Goal: Task Accomplishment & Management: Manage account settings

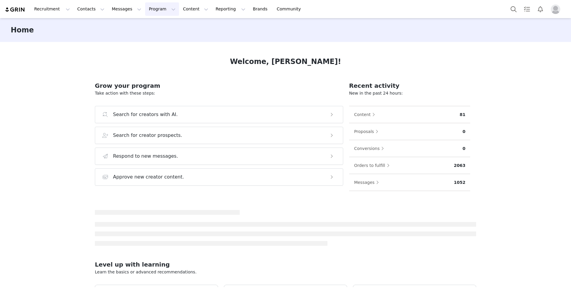
click at [151, 11] on button "Program Program" at bounding box center [162, 8] width 34 height 13
click at [153, 24] on p "Activations" at bounding box center [152, 26] width 23 height 6
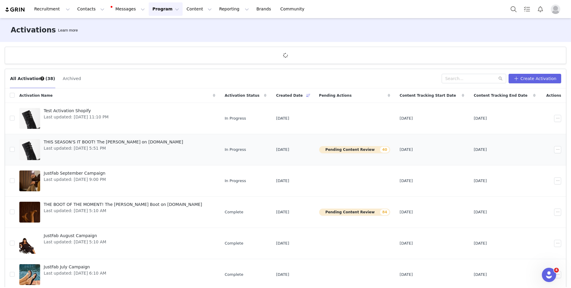
click at [127, 149] on span "Last updated: [DATE] 5:51 PM" at bounding box center [113, 148] width 139 height 6
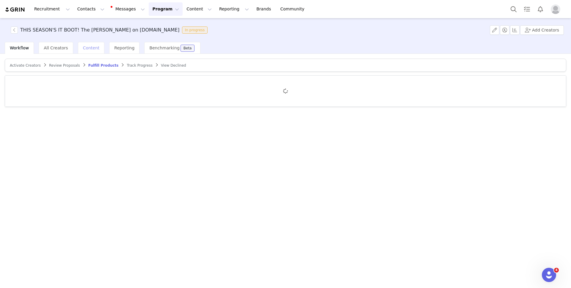
click at [86, 45] on span "Content" at bounding box center [91, 47] width 17 height 5
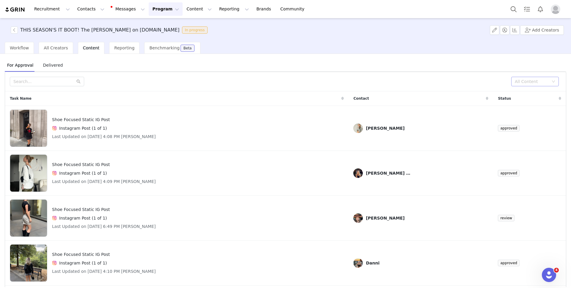
click at [540, 80] on div "All Content" at bounding box center [531, 81] width 34 height 6
click at [529, 93] on li "Needs Review" at bounding box center [535, 94] width 48 height 10
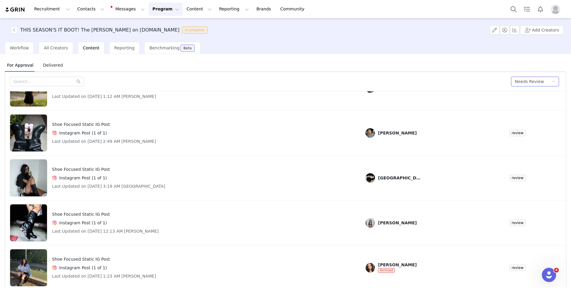
scroll to position [25, 0]
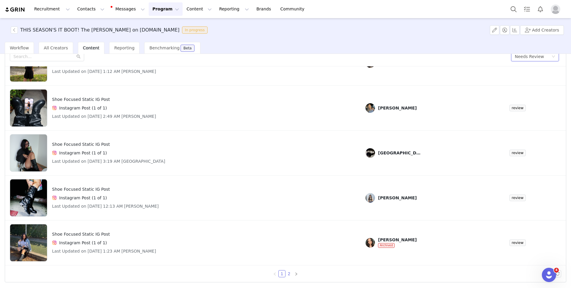
click at [288, 274] on link "2" at bounding box center [289, 273] width 7 height 7
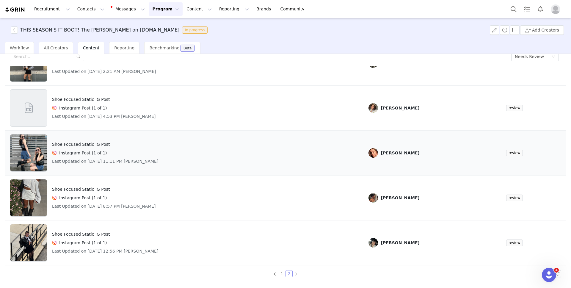
scroll to position [0, 0]
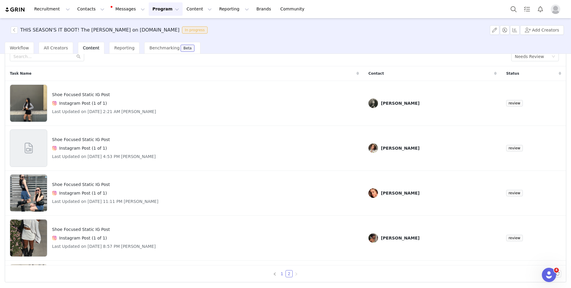
click at [280, 275] on link "1" at bounding box center [281, 273] width 7 height 7
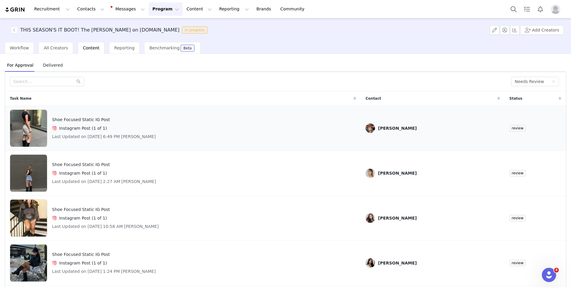
click at [241, 126] on div "Shoe Focused Static IG Post Instagram Post (1 of 1) Last Updated on [DATE] 6:49…" at bounding box center [183, 127] width 346 height 37
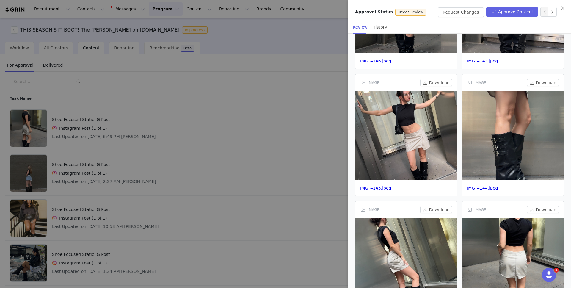
scroll to position [330, 0]
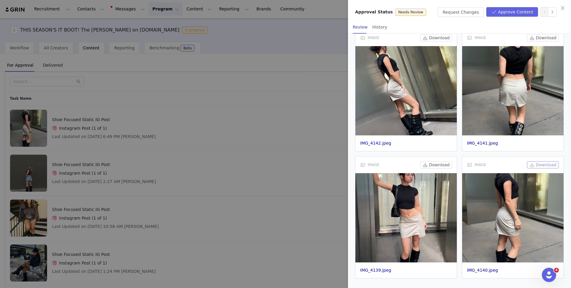
click at [542, 166] on button "Download" at bounding box center [543, 164] width 32 height 7
click at [435, 164] on button "Download" at bounding box center [436, 164] width 32 height 7
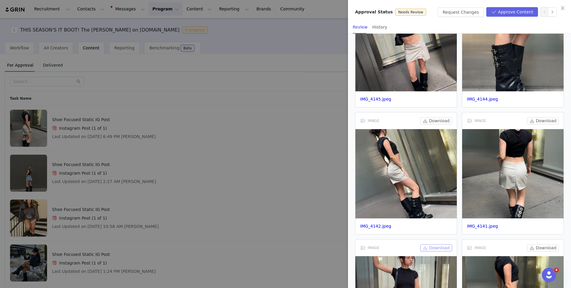
scroll to position [243, 0]
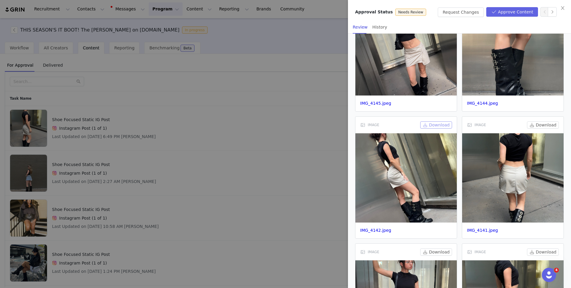
click at [440, 124] on button "Download" at bounding box center [436, 124] width 32 height 7
click at [540, 124] on button "Download" at bounding box center [543, 124] width 32 height 7
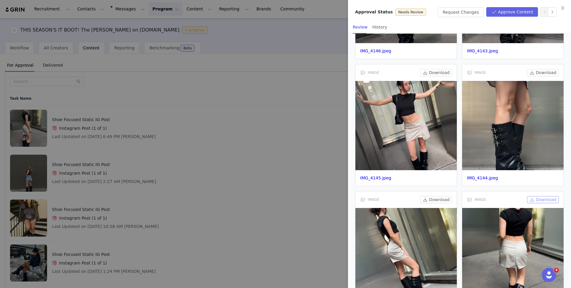
scroll to position [160, 0]
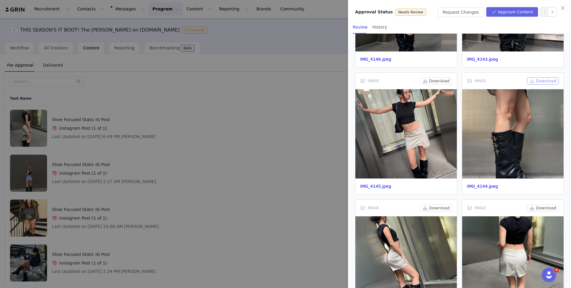
click at [541, 79] on button "Download" at bounding box center [543, 80] width 32 height 7
click at [440, 80] on button "Download" at bounding box center [436, 80] width 32 height 7
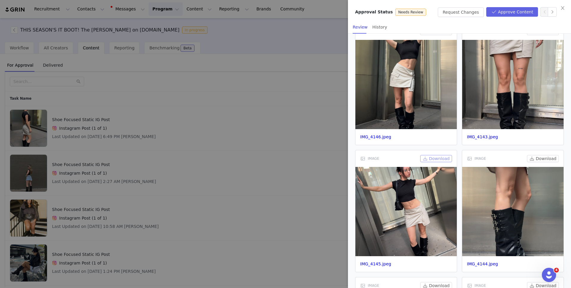
scroll to position [68, 0]
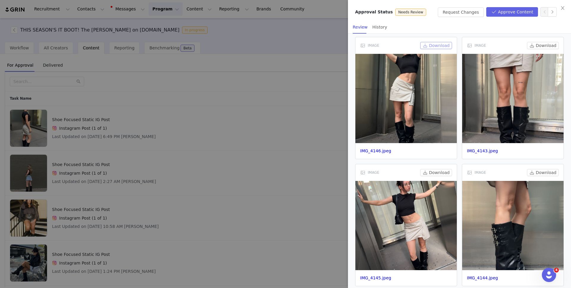
click at [435, 46] on button "Download" at bounding box center [436, 45] width 32 height 7
click at [551, 44] on button "Download" at bounding box center [543, 45] width 32 height 7
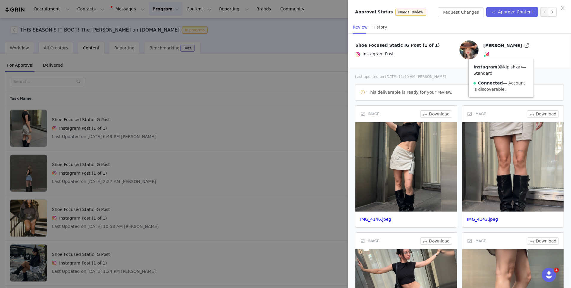
drag, startPoint x: 472, startPoint y: 73, endPoint x: 492, endPoint y: 73, distance: 19.6
click at [492, 73] on div "Instagram ( @kipishka ) — Standard Connected — Account is discoverable." at bounding box center [500, 78] width 65 height 38
copy link "@kipishka"
click at [505, 10] on button "Approve Content" at bounding box center [512, 12] width 52 height 10
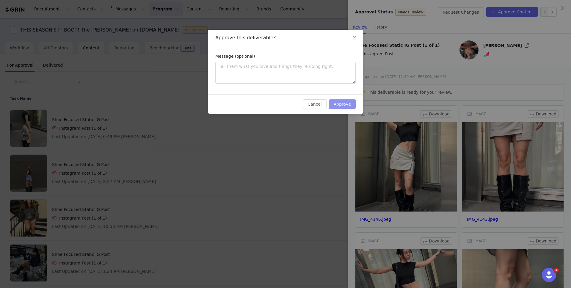
click at [351, 100] on button "Approve" at bounding box center [342, 104] width 27 height 10
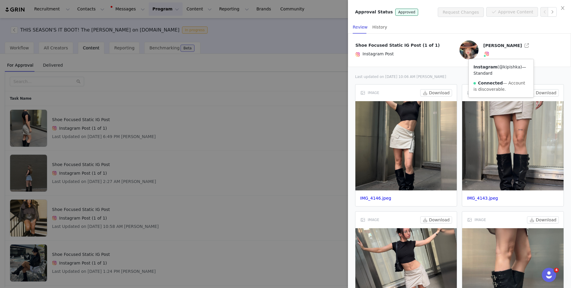
drag, startPoint x: 473, startPoint y: 74, endPoint x: 492, endPoint y: 74, distance: 19.0
click at [499, 69] on link "@kipishka" at bounding box center [509, 66] width 21 height 5
copy link "@kipishka"
click at [277, 118] on div at bounding box center [285, 144] width 571 height 288
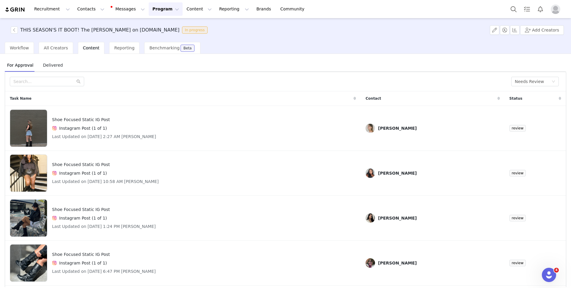
click at [277, 118] on div "Shoe Focused Static IG Post Instagram Post (1 of 1) Last Updated on [DATE] 2:27…" at bounding box center [183, 127] width 346 height 37
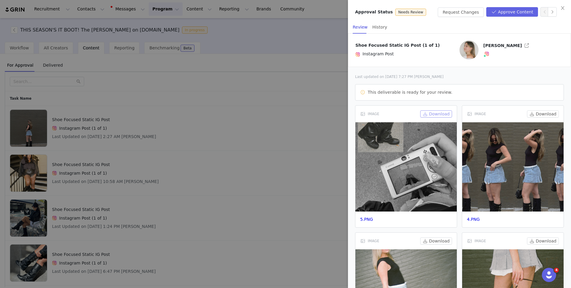
click at [436, 114] on button "Download" at bounding box center [436, 113] width 32 height 7
click at [538, 115] on button "Download" at bounding box center [543, 113] width 32 height 7
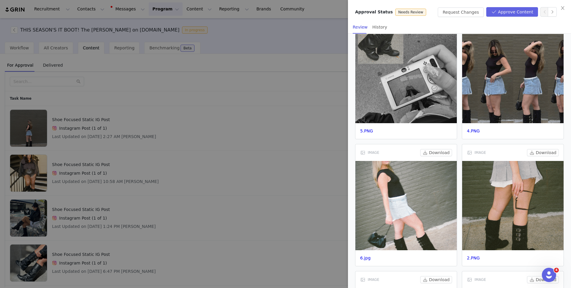
scroll to position [89, 0]
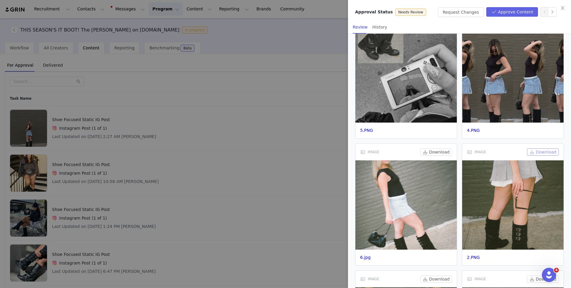
click at [541, 152] on button "Download" at bounding box center [543, 151] width 32 height 7
click at [426, 154] on button "Download" at bounding box center [436, 151] width 32 height 7
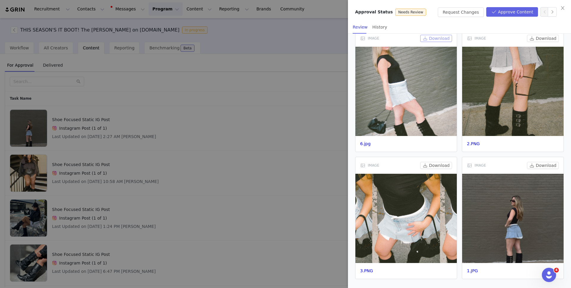
scroll to position [203, 0]
click at [429, 164] on button "Download" at bounding box center [436, 164] width 32 height 7
click at [546, 164] on button "Download" at bounding box center [543, 164] width 32 height 7
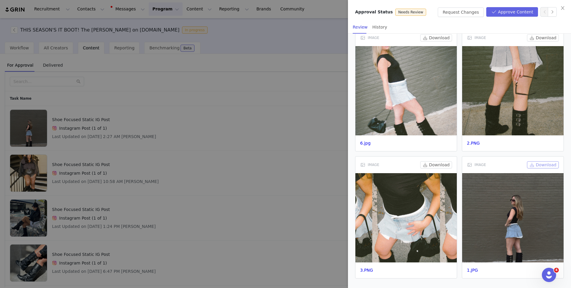
scroll to position [0, 0]
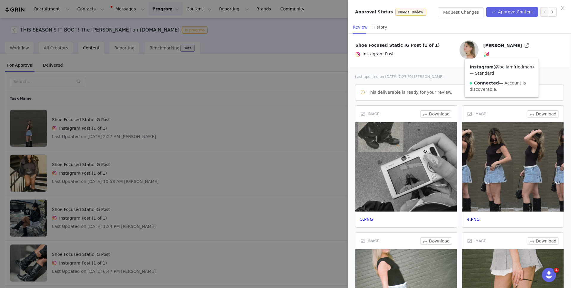
drag, startPoint x: 467, startPoint y: 73, endPoint x: 502, endPoint y: 74, distance: 36.0
click at [502, 74] on div "Instagram ( @bellamfriedman ) — Standard Connected — Account is discoverable." at bounding box center [501, 78] width 74 height 38
copy link "@bellamfriedman"
click at [510, 12] on button "Approve Content" at bounding box center [512, 12] width 52 height 10
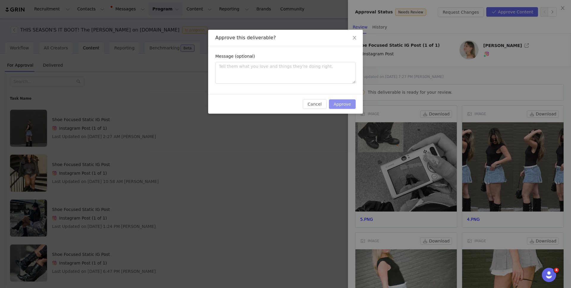
click at [346, 105] on button "Approve" at bounding box center [342, 104] width 27 height 10
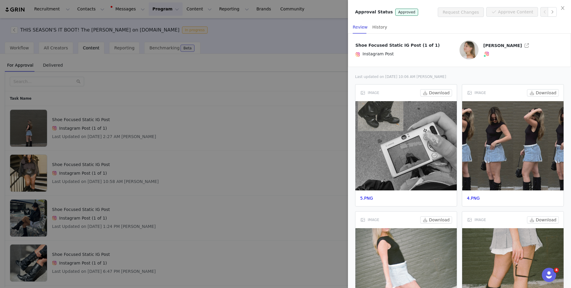
click at [290, 110] on div at bounding box center [285, 144] width 571 height 288
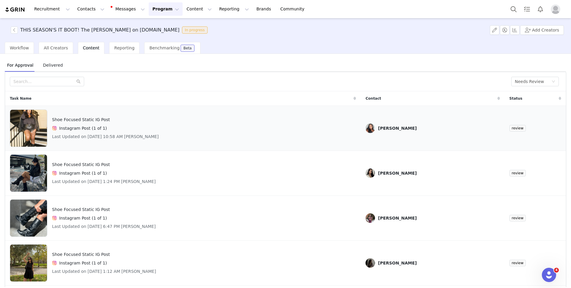
click at [290, 121] on div "Shoe Focused Static IG Post Instagram Post (1 of 1) Last Updated on [DATE] 10:5…" at bounding box center [183, 127] width 346 height 37
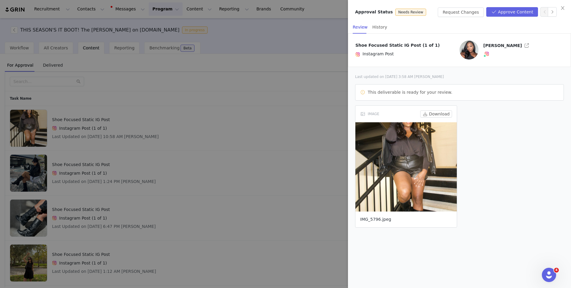
click at [382, 219] on link "IMG_5796.jpeg" at bounding box center [375, 219] width 31 height 5
click at [522, 48] on button "button" at bounding box center [527, 46] width 10 height 10
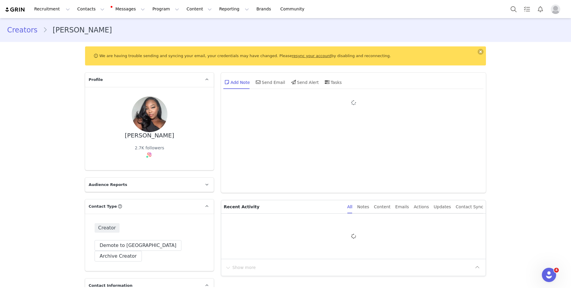
type input "+1 ([GEOGRAPHIC_DATA])"
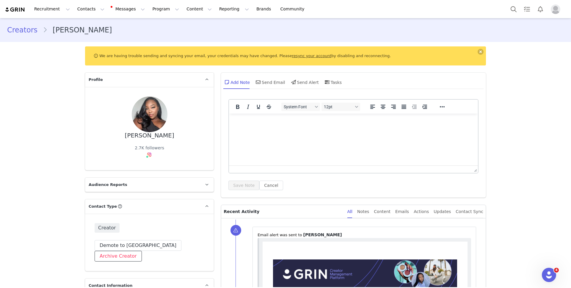
click at [142, 251] on button "Archive Creator" at bounding box center [117, 256] width 47 height 11
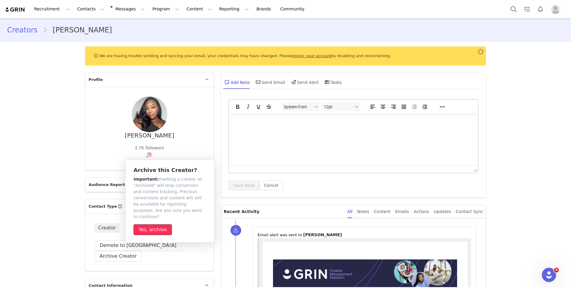
click at [157, 228] on button "Yes, archive" at bounding box center [152, 229] width 38 height 11
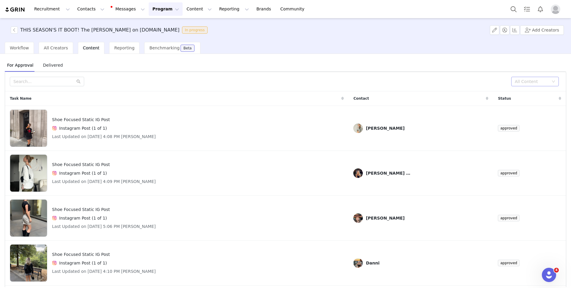
click at [521, 83] on div "All Content" at bounding box center [531, 81] width 34 height 6
click at [521, 94] on li "Needs Review" at bounding box center [535, 94] width 48 height 10
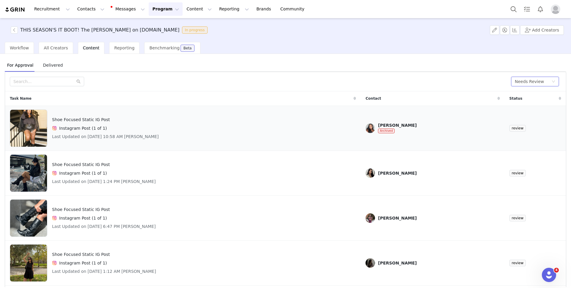
click at [285, 133] on div "Shoe Focused Static IG Post Instagram Post (1 of 1) Last Updated on [DATE] 10:5…" at bounding box center [183, 127] width 346 height 37
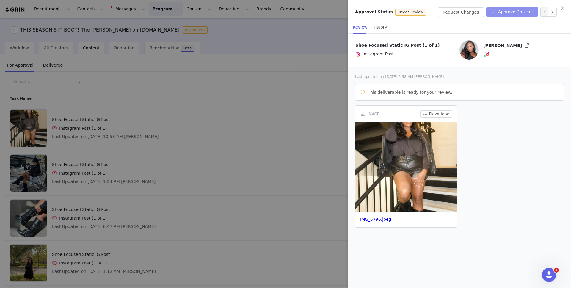
click at [517, 15] on button "Approve Content" at bounding box center [512, 12] width 52 height 10
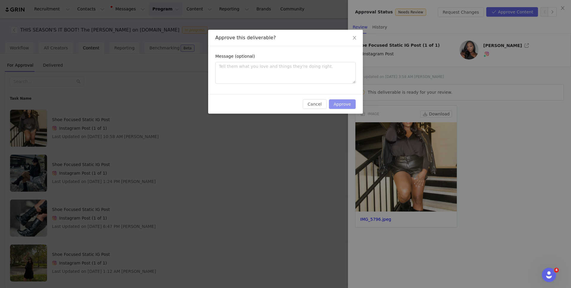
click at [347, 105] on button "Approve" at bounding box center [342, 104] width 27 height 10
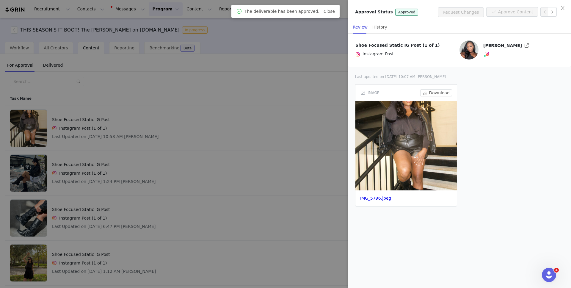
click at [277, 163] on div at bounding box center [285, 144] width 571 height 288
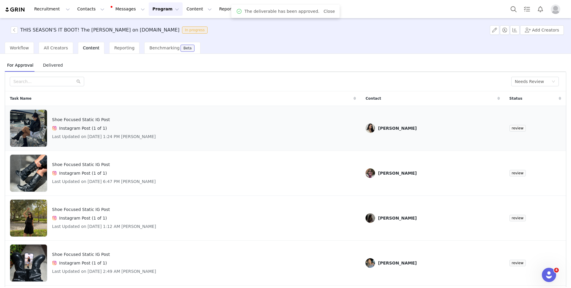
click at [266, 133] on div "Shoe Focused Static IG Post Instagram Post (1 of 1) Last Updated on [DATE] 1:24…" at bounding box center [183, 127] width 346 height 37
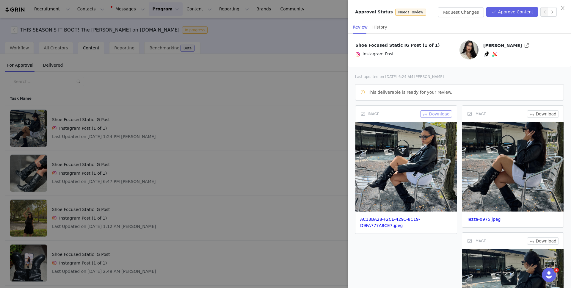
click at [442, 114] on button "Download" at bounding box center [436, 113] width 32 height 7
click at [547, 114] on button "Download" at bounding box center [543, 113] width 32 height 7
click at [542, 241] on button "Download" at bounding box center [543, 240] width 32 height 7
click at [505, 69] on link "@jocelynfelix_" at bounding box center [520, 66] width 30 height 5
drag, startPoint x: 479, startPoint y: 74, endPoint x: 508, endPoint y: 74, distance: 29.1
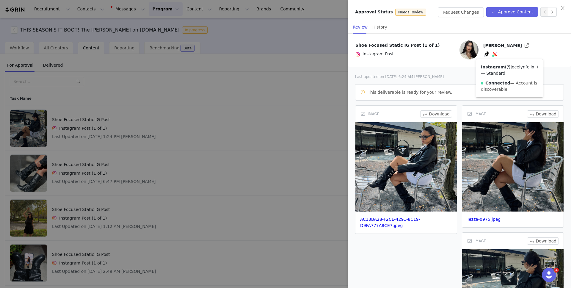
click at [508, 74] on div "Instagram ( @jocelynfelix_ ) — Standard Connected — Account is discoverable." at bounding box center [509, 78] width 67 height 38
copy link "@jocelynfelix_"
click at [514, 12] on button "Approve Content" at bounding box center [512, 12] width 52 height 10
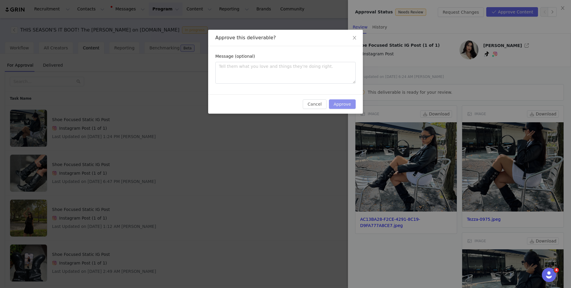
click at [343, 103] on button "Approve" at bounding box center [342, 104] width 27 height 10
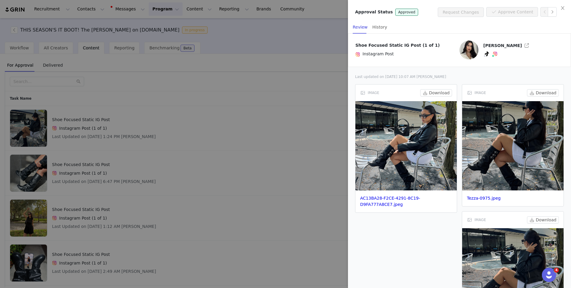
click at [300, 111] on div at bounding box center [285, 144] width 571 height 288
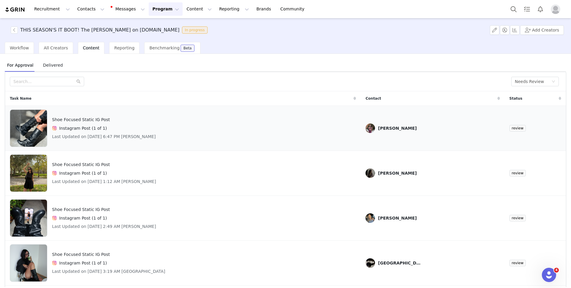
click at [261, 125] on div "Shoe Focused Static IG Post Instagram Post (1 of 1) Last Updated on [DATE] 6:47…" at bounding box center [183, 127] width 346 height 37
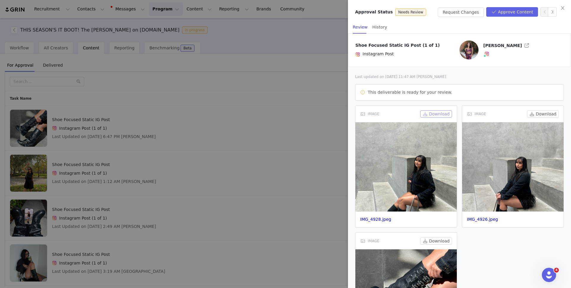
click at [444, 114] on button "Download" at bounding box center [436, 113] width 32 height 7
click at [546, 112] on button "Download" at bounding box center [543, 113] width 32 height 7
click at [440, 240] on button "Download" at bounding box center [436, 240] width 32 height 7
click at [432, 66] on div "Shoe Focused Static IG Post (1 of 1) Instagram Post [PERSON_NAME]" at bounding box center [459, 49] width 222 height 33
drag, startPoint x: 495, startPoint y: 70, endPoint x: 473, endPoint y: 69, distance: 22.3
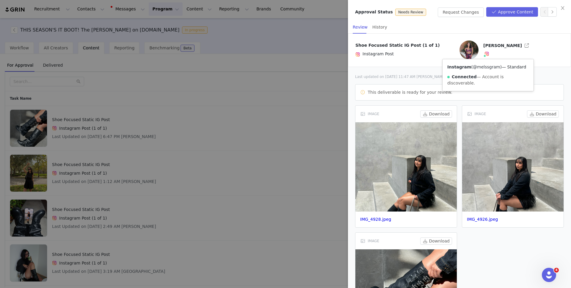
click at [473, 69] on div "Instagram ( @melssgram ) — Standard Connected — Account is discoverable." at bounding box center [487, 75] width 91 height 32
copy link "@melssgram"
click at [311, 89] on div at bounding box center [285, 144] width 571 height 288
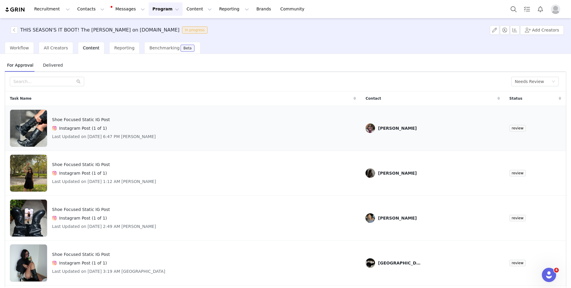
click at [280, 122] on div "Shoe Focused Static IG Post Instagram Post (1 of 1) Last Updated on [DATE] 6:47…" at bounding box center [183, 127] width 346 height 37
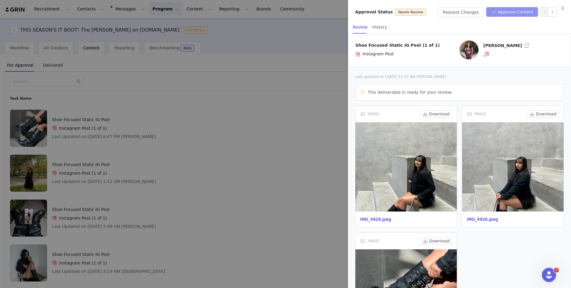
click at [518, 13] on button "Approve Content" at bounding box center [512, 12] width 52 height 10
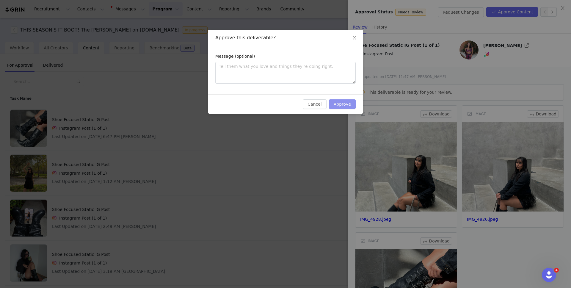
click at [336, 107] on button "Approve" at bounding box center [342, 104] width 27 height 10
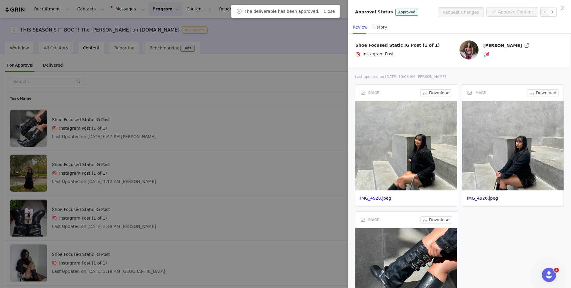
click at [272, 131] on div at bounding box center [285, 144] width 571 height 288
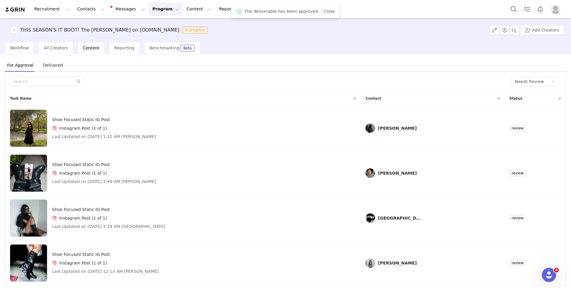
click at [272, 131] on div "Shoe Focused Static IG Post Instagram Post (1 of 1) Last Updated on [DATE] 1:12…" at bounding box center [183, 127] width 346 height 37
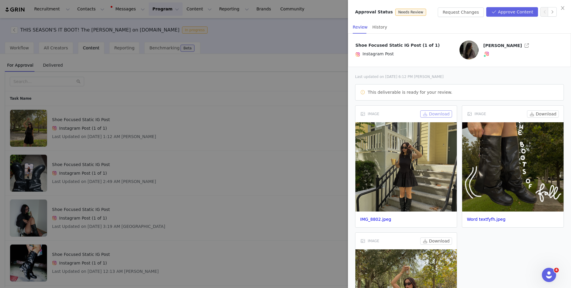
click at [438, 114] on button "Download" at bounding box center [436, 113] width 32 height 7
click at [431, 59] on div "Shoe Focused Static IG Post (1 of 1) Instagram Post [PERSON_NAME]" at bounding box center [459, 49] width 208 height 19
drag, startPoint x: 469, startPoint y: 75, endPoint x: 498, endPoint y: 76, distance: 28.8
click at [498, 76] on div "Instagram ( @sydneeyjade ) — Standard Connected — Account is discoverable." at bounding box center [499, 78] width 67 height 38
copy link "@sydneeyjade"
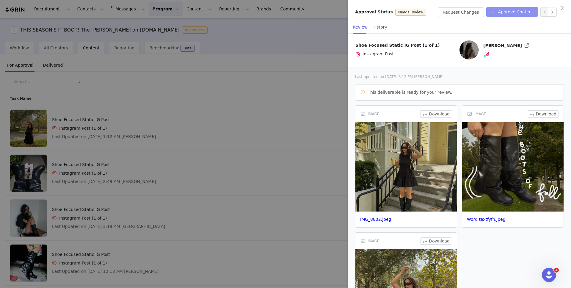
click at [503, 8] on button "Approve Content" at bounding box center [512, 12] width 52 height 10
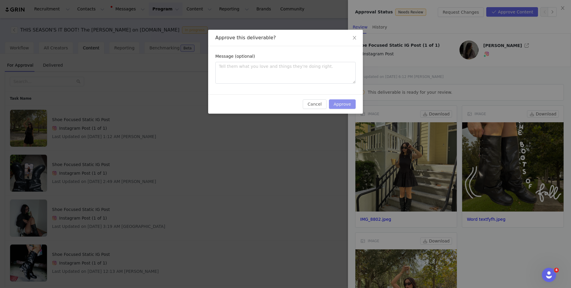
click at [344, 106] on button "Approve" at bounding box center [342, 104] width 27 height 10
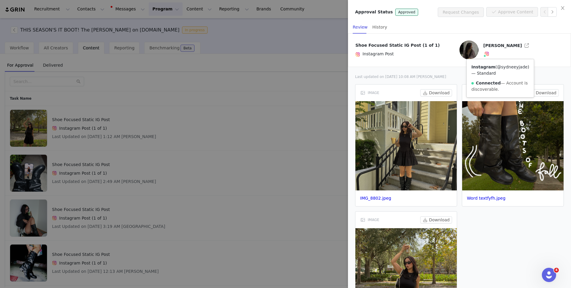
click at [497, 69] on link "@sydneeyjade" at bounding box center [512, 66] width 31 height 5
click at [305, 135] on div at bounding box center [285, 144] width 571 height 288
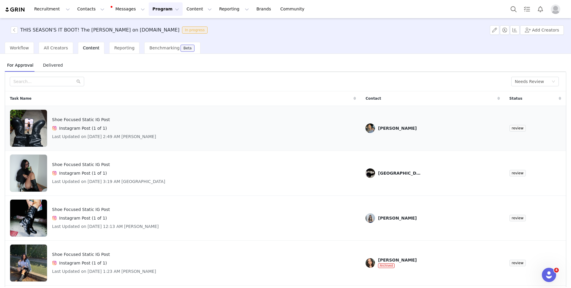
click at [291, 129] on div "Shoe Focused Static IG Post Instagram Post (1 of 1) Last Updated on [DATE] 2:49…" at bounding box center [183, 127] width 346 height 37
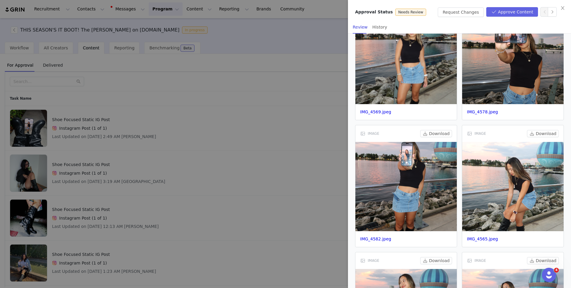
scroll to position [109, 0]
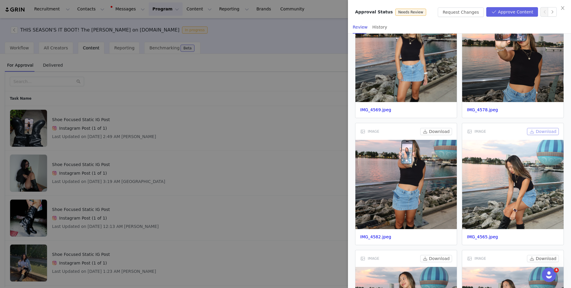
click at [542, 132] on button "Download" at bounding box center [543, 131] width 32 height 7
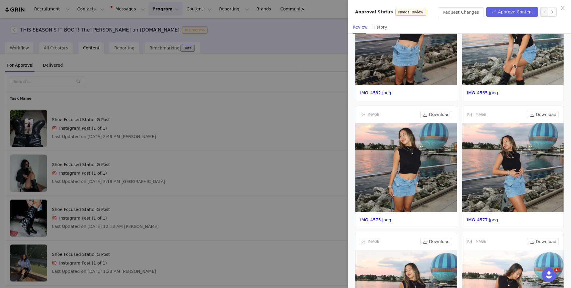
scroll to position [253, 0]
click at [542, 113] on button "Download" at bounding box center [543, 114] width 32 height 7
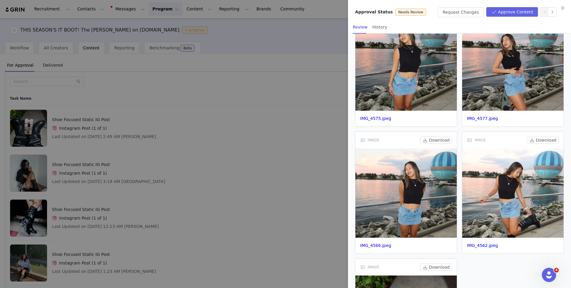
scroll to position [355, 0]
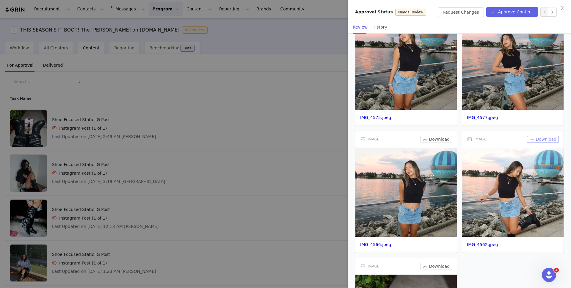
click at [547, 140] on button "Download" at bounding box center [543, 139] width 32 height 7
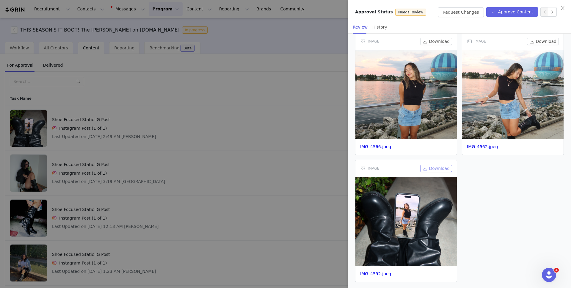
click at [440, 168] on button "Download" at bounding box center [436, 168] width 32 height 7
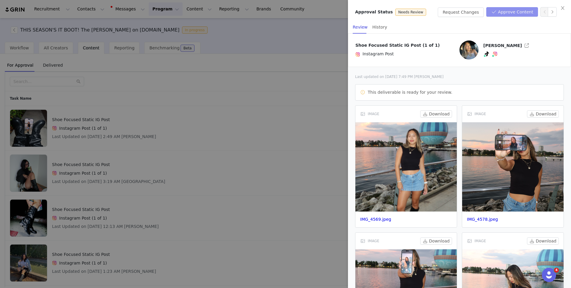
click at [515, 10] on button "Approve Content" at bounding box center [512, 12] width 52 height 10
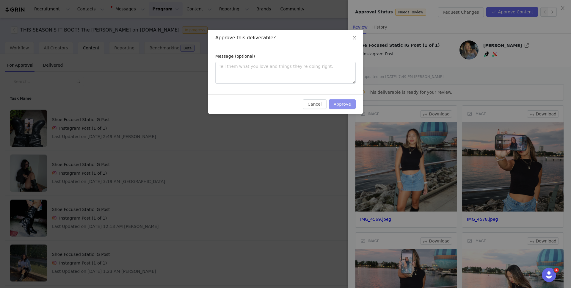
click at [340, 107] on button "Approve" at bounding box center [342, 104] width 27 height 10
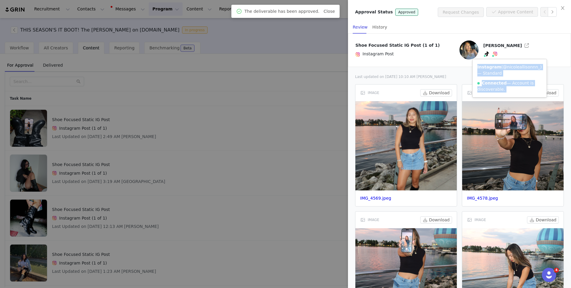
drag, startPoint x: 475, startPoint y: 73, endPoint x: 492, endPoint y: 55, distance: 24.4
click at [492, 55] on span "Instagram ( @nicoleallisonnn_ ) — Standard Connected — Account is discoverable." at bounding box center [494, 55] width 6 height 5
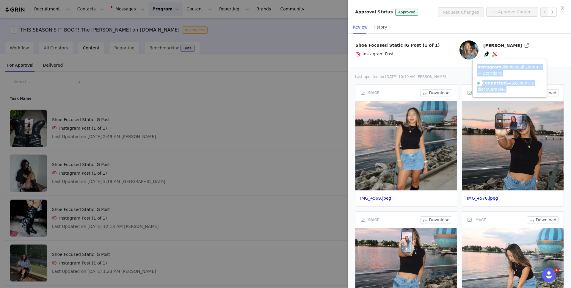
click at [500, 92] on div "Connected — Account is discoverable." at bounding box center [509, 86] width 64 height 12
drag, startPoint x: 476, startPoint y: 73, endPoint x: 511, endPoint y: 73, distance: 35.1
click at [511, 73] on div "Instagram ( @nicoleallisonnn_ ) — Standard Connected — Account is discoverable." at bounding box center [509, 78] width 74 height 38
copy link "@nicoleallisonnn_"
click at [502, 69] on link "@nicoleallisonnn_" at bounding box center [520, 66] width 37 height 5
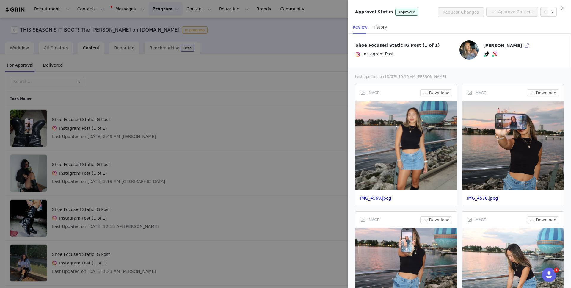
click at [522, 45] on button "button" at bounding box center [527, 46] width 10 height 10
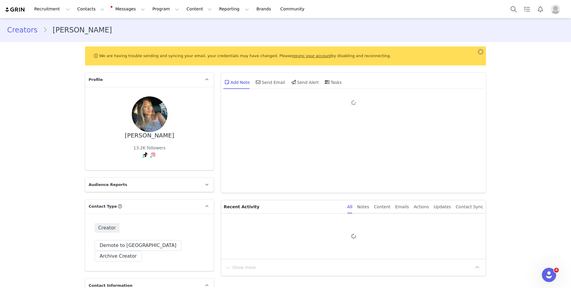
type input "+1 ([GEOGRAPHIC_DATA])"
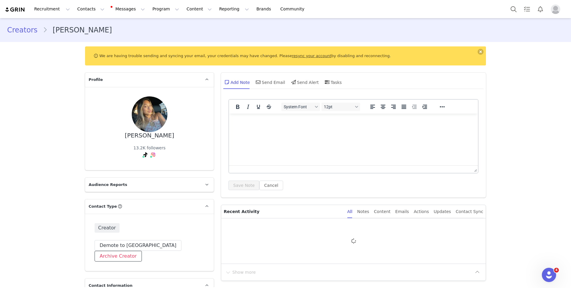
click at [142, 251] on button "Archive Creator" at bounding box center [117, 256] width 47 height 11
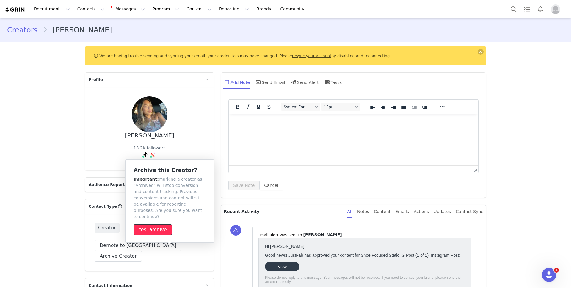
click at [161, 226] on button "Yes, archive" at bounding box center [152, 229] width 38 height 11
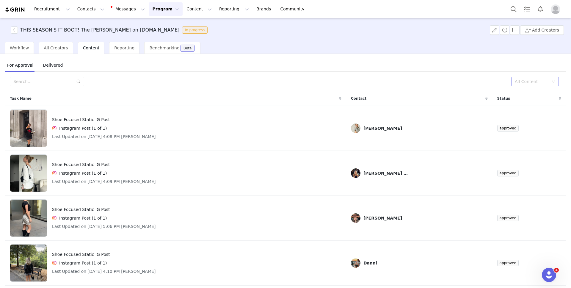
click at [533, 82] on div "All Content" at bounding box center [531, 81] width 34 height 6
click at [528, 93] on li "Needs Review" at bounding box center [535, 94] width 48 height 10
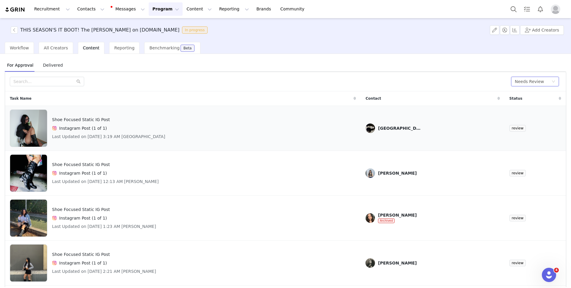
click at [215, 128] on div "Shoe Focused Static IG Post Instagram Post (1 of 1) Last Updated on [DATE] 3:19…" at bounding box center [183, 127] width 346 height 37
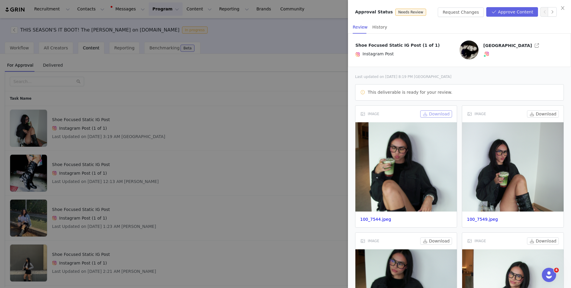
click at [442, 112] on button "Download" at bounding box center [436, 113] width 32 height 7
click at [549, 114] on button "Download" at bounding box center [543, 113] width 32 height 7
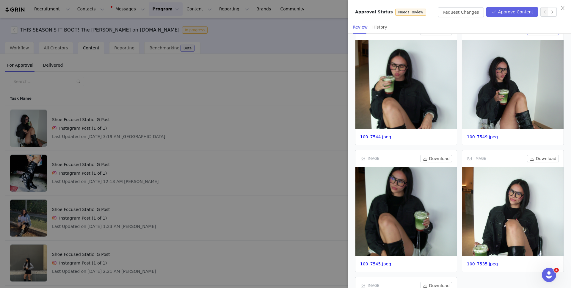
scroll to position [101, 0]
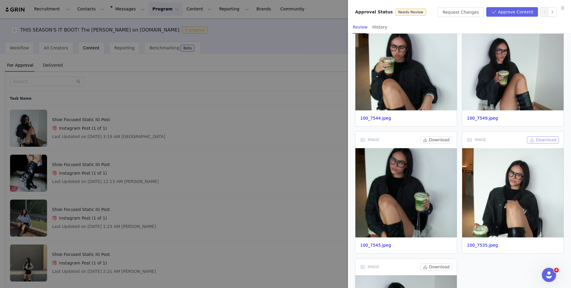
click at [549, 138] on button "Download" at bounding box center [543, 139] width 32 height 7
click at [428, 139] on button "Download" at bounding box center [436, 139] width 32 height 7
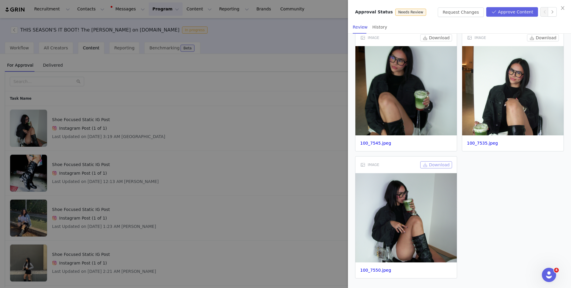
click at [435, 164] on button "Download" at bounding box center [436, 164] width 32 height 7
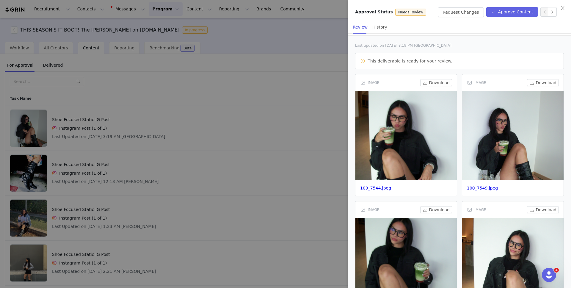
scroll to position [0, 0]
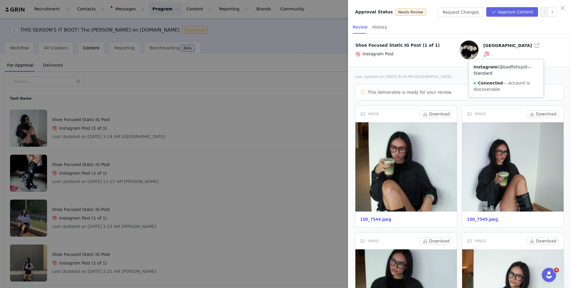
drag, startPoint x: 472, startPoint y: 75, endPoint x: 497, endPoint y: 75, distance: 25.9
click at [497, 75] on div "Instagram ( @badfishsyd ) — Standard Connected — Account is discoverable." at bounding box center [505, 78] width 75 height 38
copy link "@badfishsyd"
click at [530, 60] on div "Shoe Focused Static IG Post (1 of 1) Instagram Post Sydney Instagram ( @badfish…" at bounding box center [459, 49] width 222 height 33
click at [504, 15] on button "Approve Content" at bounding box center [512, 12] width 52 height 10
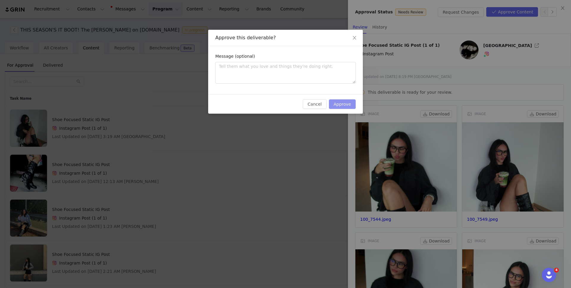
click at [350, 103] on button "Approve" at bounding box center [342, 104] width 27 height 10
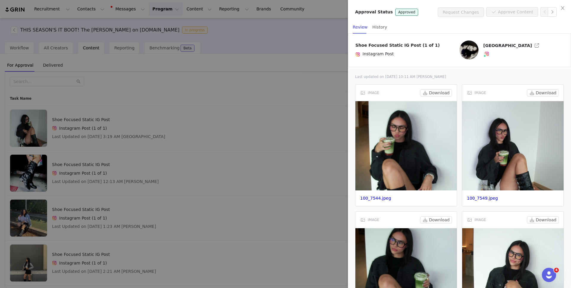
click at [252, 144] on div at bounding box center [285, 144] width 571 height 288
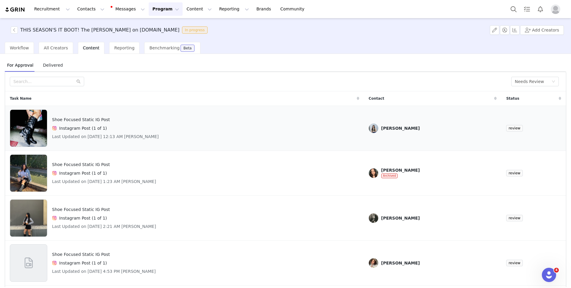
click at [184, 125] on div "Shoe Focused Static IG Post Instagram Post (1 of 1) Last Updated on [DATE] 12:1…" at bounding box center [184, 127] width 349 height 37
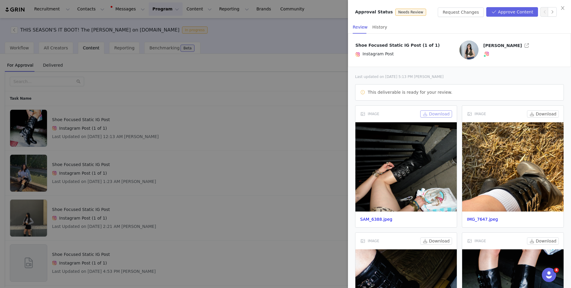
click at [436, 114] on button "Download" at bounding box center [436, 113] width 32 height 7
click at [538, 114] on button "Download" at bounding box center [543, 113] width 32 height 7
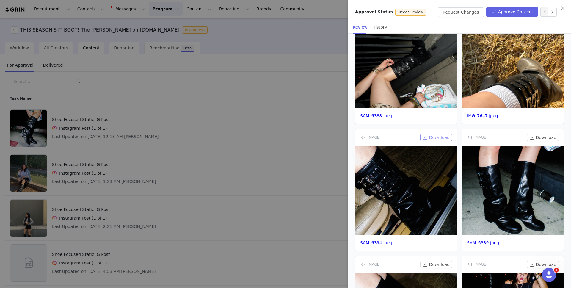
click at [443, 136] on button "Download" at bounding box center [436, 137] width 32 height 7
click at [547, 137] on button "Download" at bounding box center [543, 137] width 32 height 7
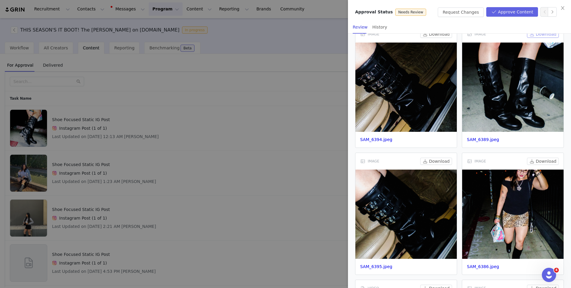
scroll to position [209, 0]
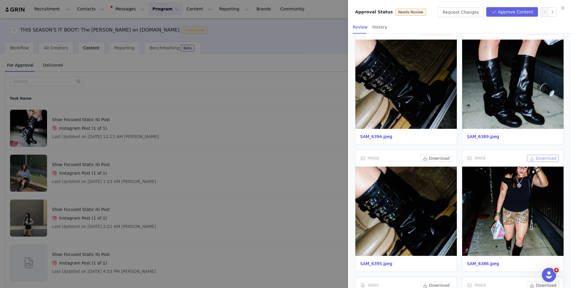
click at [547, 157] on button "Download" at bounding box center [543, 158] width 32 height 7
click at [438, 157] on button "Download" at bounding box center [436, 158] width 32 height 7
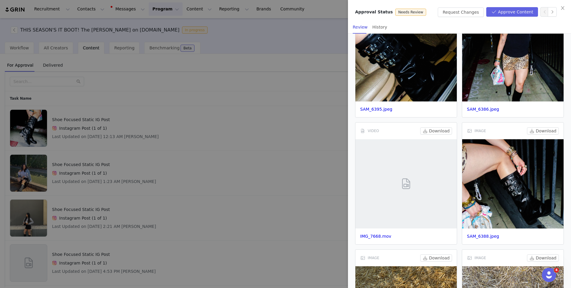
scroll to position [364, 0]
click at [434, 128] on button "Download" at bounding box center [436, 130] width 32 height 7
click at [552, 131] on button "Download" at bounding box center [543, 130] width 32 height 7
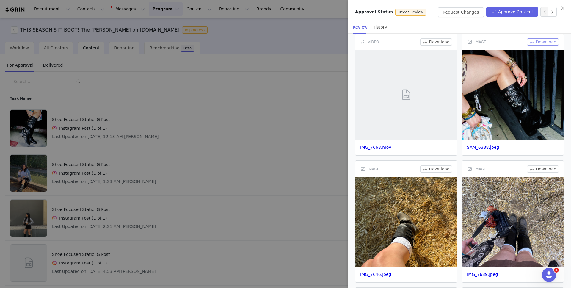
scroll to position [478, 0]
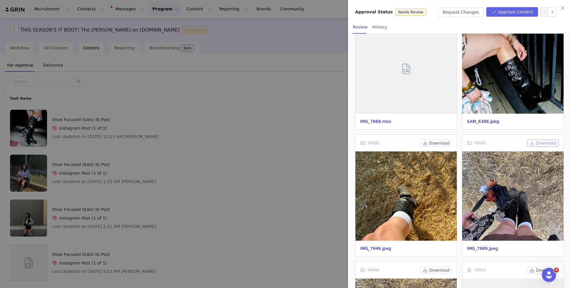
click at [546, 143] on button "Download" at bounding box center [543, 142] width 32 height 7
click at [436, 144] on button "Download" at bounding box center [436, 142] width 32 height 7
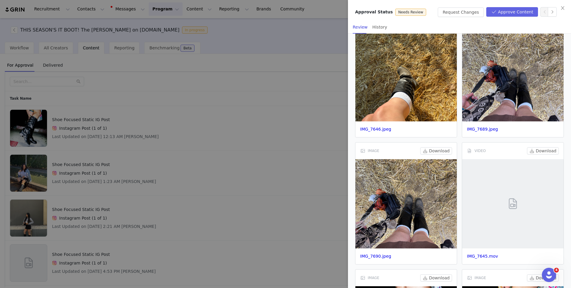
scroll to position [599, 0]
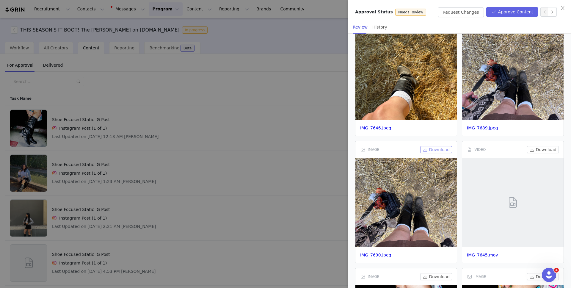
click at [438, 149] on button "Download" at bounding box center [436, 149] width 32 height 7
click at [545, 149] on button "Download" at bounding box center [543, 149] width 32 height 7
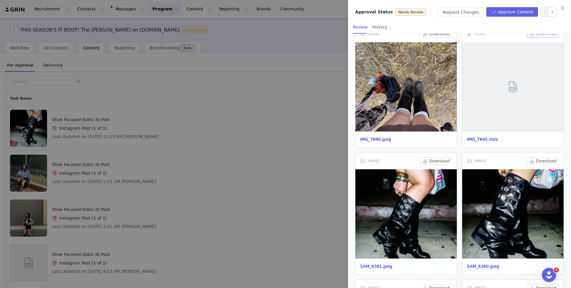
scroll to position [715, 0]
click at [546, 161] on button "Download" at bounding box center [543, 160] width 32 height 7
click at [430, 160] on button "Download" at bounding box center [436, 160] width 32 height 7
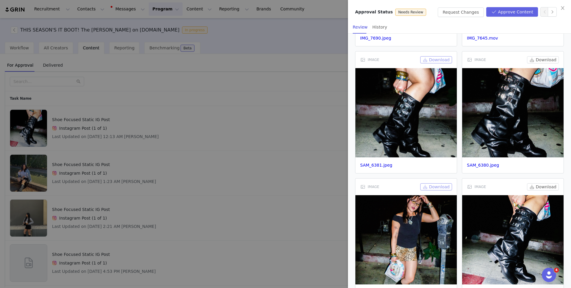
scroll to position [837, 0]
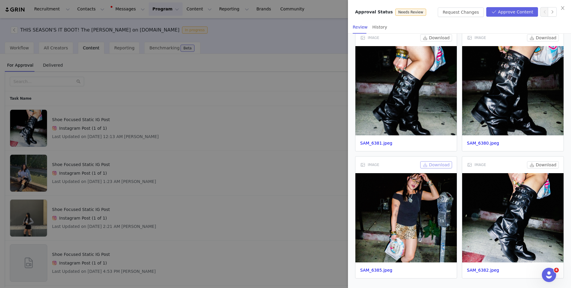
click at [438, 166] on button "Download" at bounding box center [436, 164] width 32 height 7
click at [550, 165] on button "Download" at bounding box center [543, 164] width 32 height 7
click at [527, 161] on button "Download" at bounding box center [543, 164] width 32 height 7
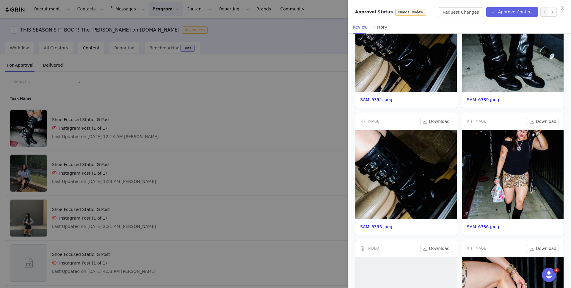
scroll to position [0, 0]
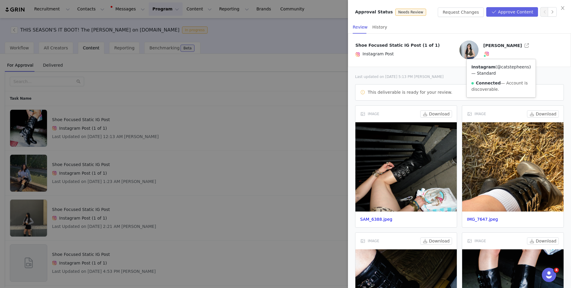
drag, startPoint x: 469, startPoint y: 74, endPoint x: 500, endPoint y: 74, distance: 31.8
click at [500, 74] on div "Instagram ( @catstepheens ) — Standard Connected — Account is discoverable." at bounding box center [500, 78] width 69 height 38
copy link "@catstepheens"
click at [515, 12] on button "Approve Content" at bounding box center [512, 12] width 52 height 10
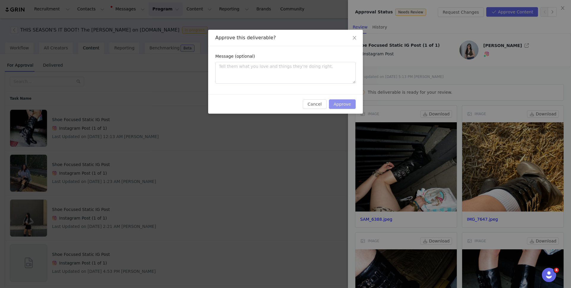
click at [341, 108] on button "Approve" at bounding box center [342, 104] width 27 height 10
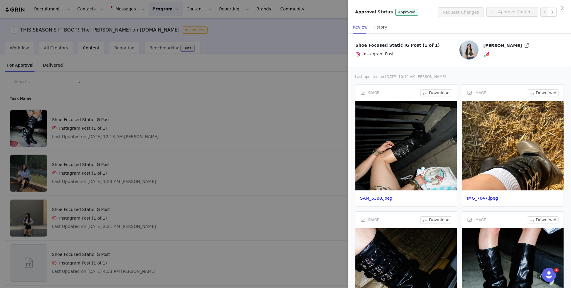
click at [181, 138] on div at bounding box center [285, 144] width 571 height 288
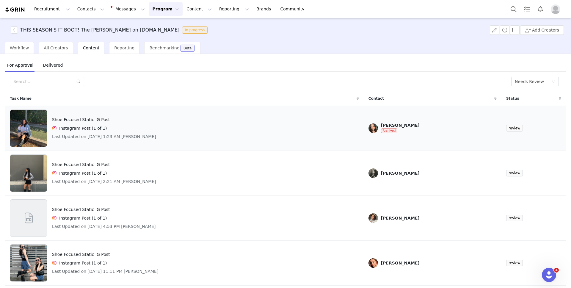
click at [186, 129] on div "Shoe Focused Static IG Post Instagram Post (1 of 1) Last Updated on [DATE] 1:23…" at bounding box center [184, 127] width 349 height 37
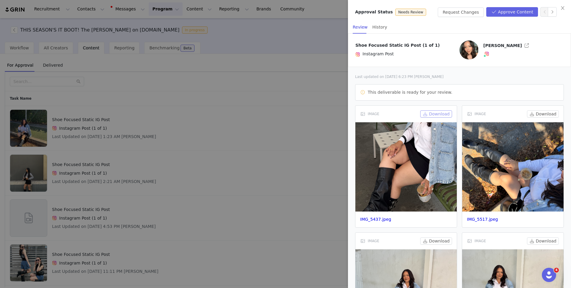
click at [447, 113] on button "Download" at bounding box center [436, 113] width 32 height 7
click at [538, 116] on button "Download" at bounding box center [543, 113] width 32 height 7
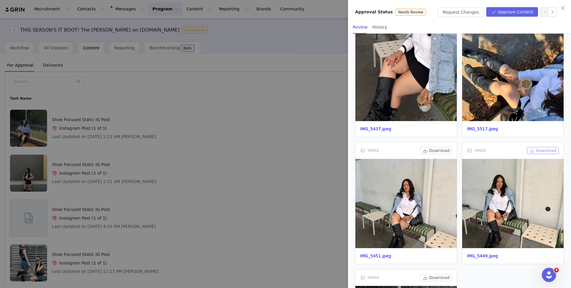
click at [539, 150] on button "Download" at bounding box center [543, 150] width 32 height 7
click at [431, 150] on button "Download" at bounding box center [436, 150] width 32 height 7
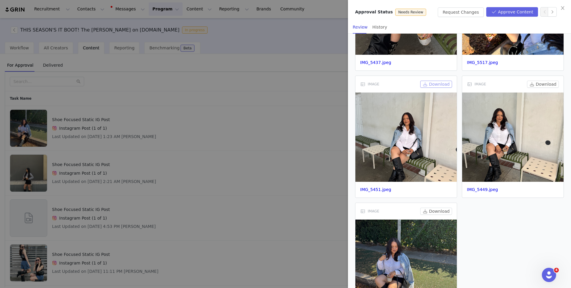
scroll to position [203, 0]
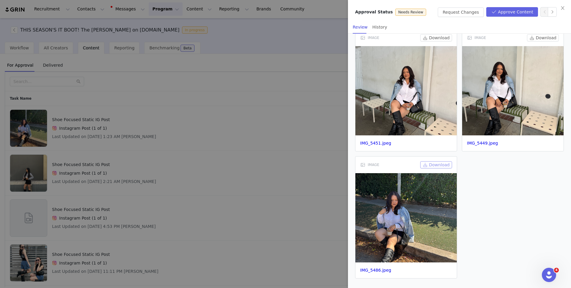
click at [432, 165] on button "Download" at bounding box center [436, 164] width 32 height 7
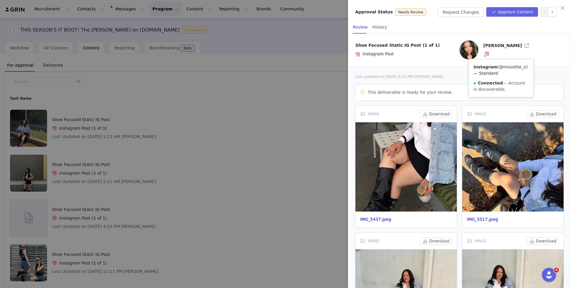
drag, startPoint x: 471, startPoint y: 74, endPoint x: 498, endPoint y: 75, distance: 26.5
click at [498, 75] on div "Instagram ( @msivette_v ) — Standard Connected — Account is discoverable." at bounding box center [500, 78] width 65 height 38
copy link "@msivette_v"
click at [508, 12] on button "Approve Content" at bounding box center [512, 12] width 52 height 10
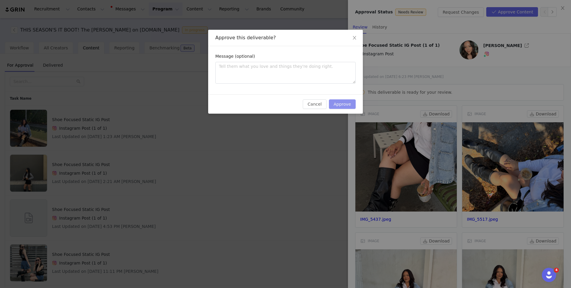
click at [348, 103] on button "Approve" at bounding box center [342, 104] width 27 height 10
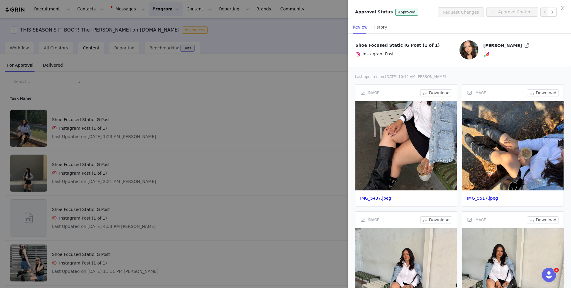
click at [190, 99] on div at bounding box center [285, 144] width 571 height 288
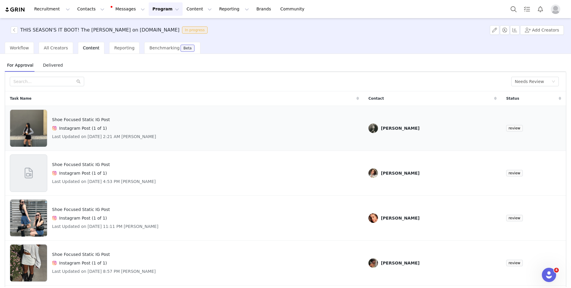
click at [185, 118] on div "Shoe Focused Static IG Post Instagram Post (1 of 1) Last Updated on [DATE] 2:21…" at bounding box center [184, 127] width 349 height 37
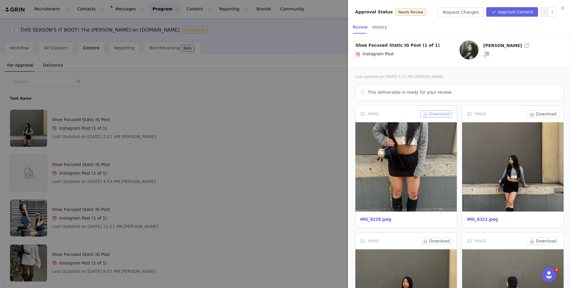
click at [445, 114] on button "Download" at bounding box center [436, 113] width 32 height 7
click at [543, 114] on button "Download" at bounding box center [543, 113] width 32 height 7
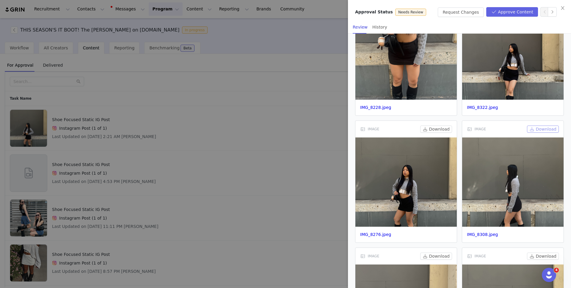
click at [548, 127] on button "Download" at bounding box center [543, 128] width 32 height 7
click at [436, 127] on button "Download" at bounding box center [436, 128] width 32 height 7
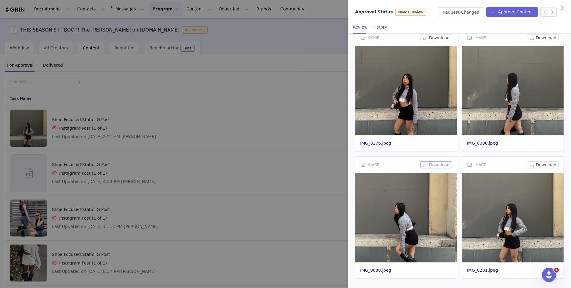
click at [439, 164] on button "Download" at bounding box center [436, 164] width 32 height 7
click at [548, 164] on button "Download" at bounding box center [543, 164] width 32 height 7
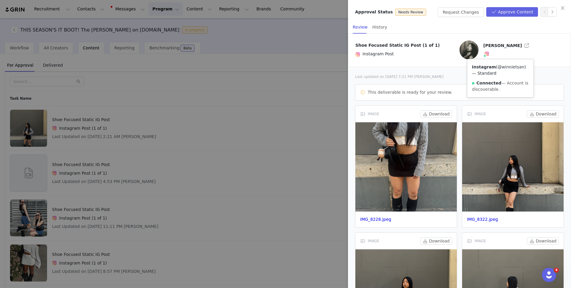
drag, startPoint x: 469, startPoint y: 73, endPoint x: 495, endPoint y: 72, distance: 26.2
click at [495, 72] on div "Instagram ( @winnietsan ) — Standard Connected — Account is discoverable." at bounding box center [500, 78] width 66 height 38
click at [431, 52] on p "Instagram Post" at bounding box center [407, 54] width 104 height 7
drag, startPoint x: 507, startPoint y: 70, endPoint x: 497, endPoint y: 68, distance: 10.6
click at [497, 68] on div "Instagram ( @winnietsan ) — Standard Connected — Account is discoverable." at bounding box center [494, 78] width 78 height 38
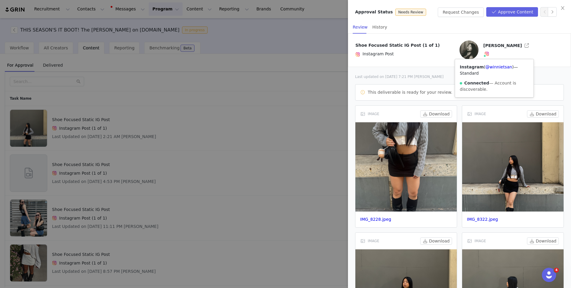
click at [503, 74] on div "Instagram ( @winnietsan ) — Standard Connected — Account is discoverable." at bounding box center [494, 78] width 78 height 38
drag, startPoint x: 507, startPoint y: 70, endPoint x: 498, endPoint y: 69, distance: 9.0
click at [498, 69] on div "Instagram ( @winnietsan ) — Standard Connected — Account is discoverable." at bounding box center [494, 78] width 78 height 38
click at [504, 72] on div "Instagram ( @winnietsan ) — Standard Connected — Account is discoverable." at bounding box center [494, 78] width 78 height 38
drag, startPoint x: 508, startPoint y: 70, endPoint x: 485, endPoint y: 68, distance: 23.2
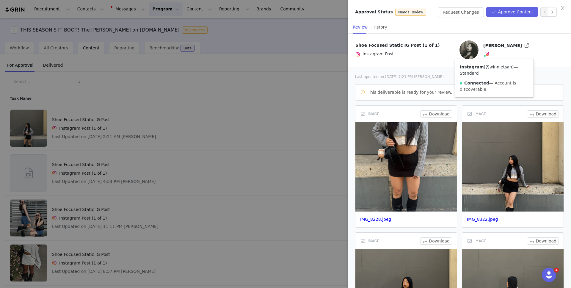
click at [485, 68] on div "Instagram ( @winnietsan ) — Standard Connected — Account is discoverable." at bounding box center [494, 78] width 78 height 38
click at [510, 14] on button "Approve Content" at bounding box center [512, 12] width 52 height 10
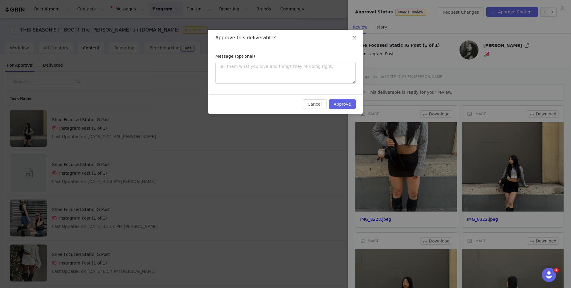
click at [341, 109] on div "Cancel Approve" at bounding box center [285, 103] width 155 height 19
click at [354, 104] on button "Approve" at bounding box center [342, 104] width 27 height 10
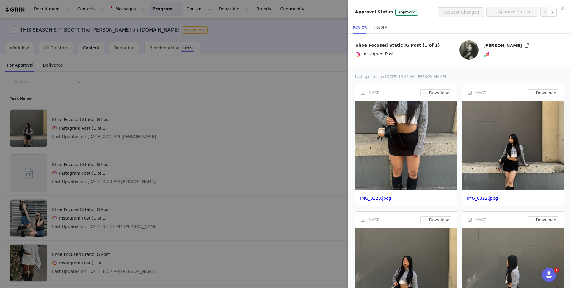
click at [281, 133] on div at bounding box center [285, 144] width 571 height 288
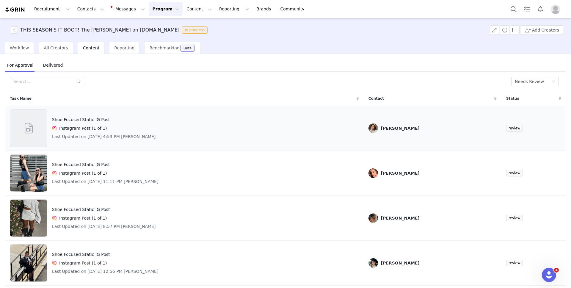
click at [261, 122] on div "Shoe Focused Static IG Post Instagram Post (1 of 1) Last Updated on [DATE] 4:53…" at bounding box center [184, 127] width 349 height 37
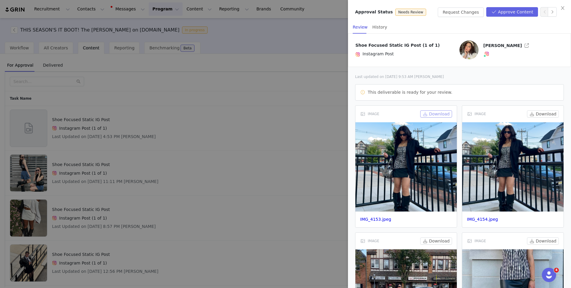
click at [438, 112] on button "Download" at bounding box center [436, 113] width 32 height 7
click at [541, 114] on button "Download" at bounding box center [543, 113] width 32 height 7
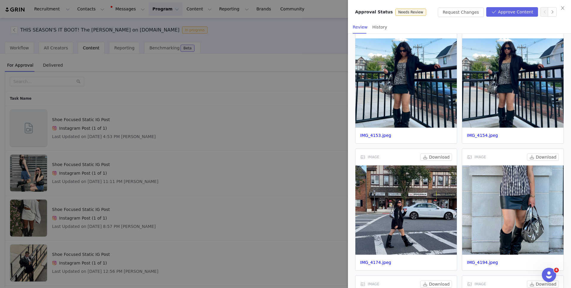
scroll to position [118, 0]
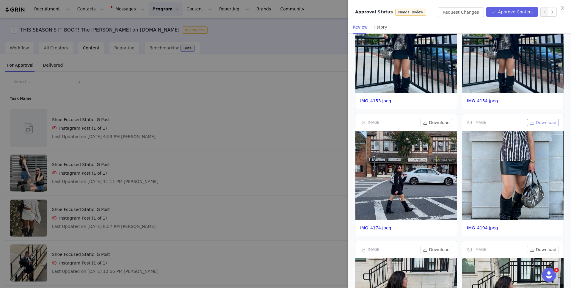
click at [555, 124] on button "Download" at bounding box center [543, 122] width 32 height 7
click at [440, 122] on button "Download" at bounding box center [436, 122] width 32 height 7
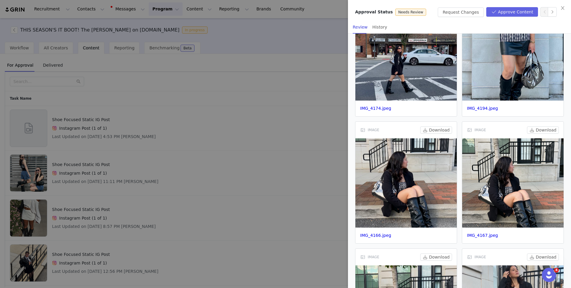
scroll to position [240, 0]
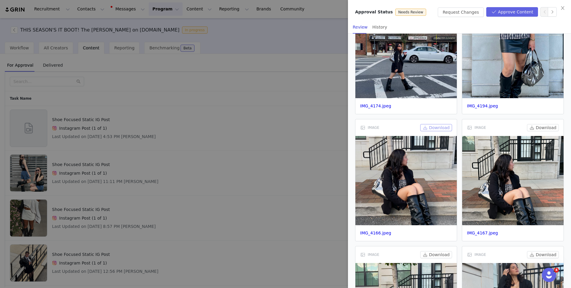
click at [442, 128] on button "Download" at bounding box center [436, 127] width 32 height 7
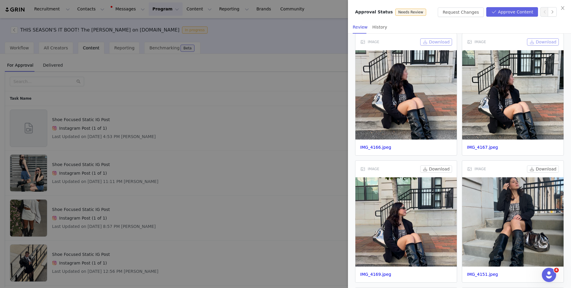
scroll to position [329, 0]
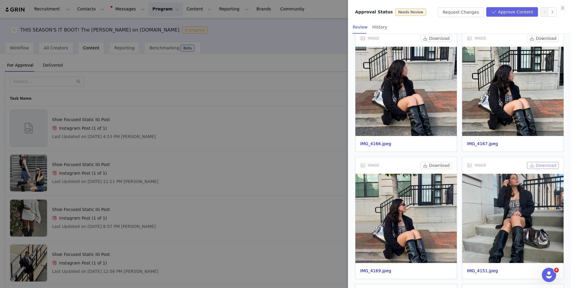
click at [538, 165] on button "Download" at bounding box center [543, 165] width 32 height 7
click at [426, 165] on button "Download" at bounding box center [436, 165] width 32 height 7
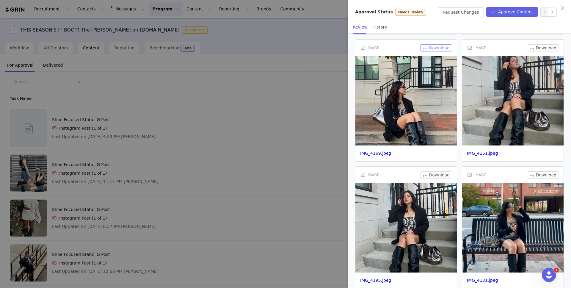
scroll to position [448, 0]
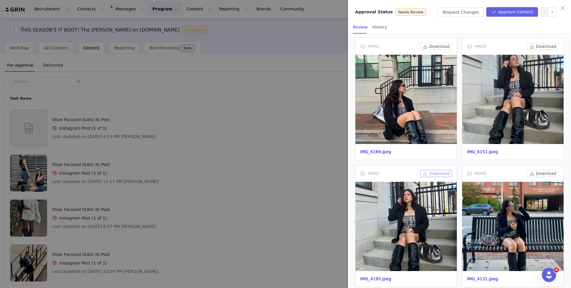
click at [436, 172] on button "Download" at bounding box center [436, 173] width 32 height 7
click at [546, 173] on button "Download" at bounding box center [543, 173] width 32 height 7
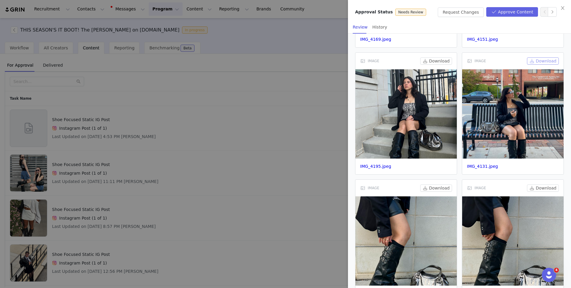
scroll to position [562, 0]
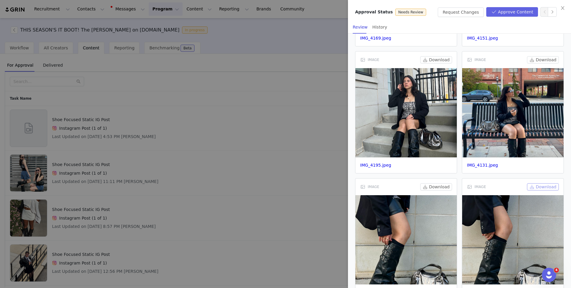
click at [546, 187] on button "Download" at bounding box center [543, 186] width 32 height 7
click at [446, 186] on button "Download" at bounding box center [436, 186] width 32 height 7
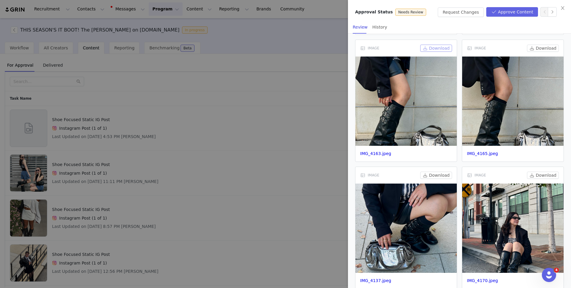
scroll to position [700, 0]
click at [445, 174] on button "Download" at bounding box center [436, 174] width 32 height 7
click at [546, 174] on button "Download" at bounding box center [543, 174] width 32 height 7
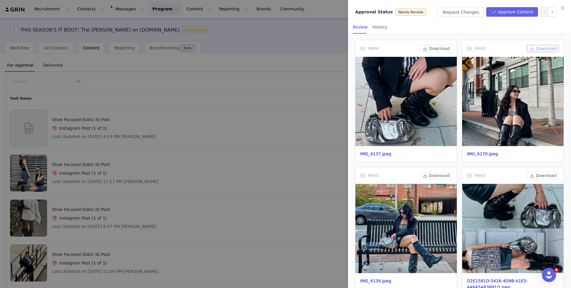
scroll to position [827, 0]
click at [546, 174] on button "Download" at bounding box center [543, 174] width 32 height 7
click at [428, 173] on button "Download" at bounding box center [436, 174] width 32 height 7
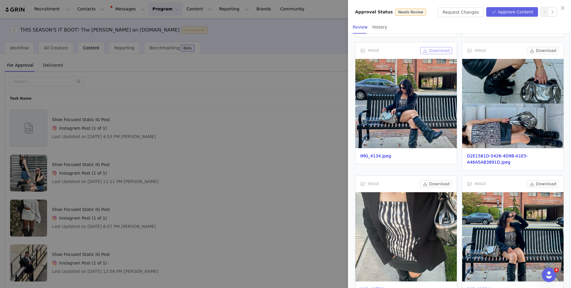
scroll to position [954, 0]
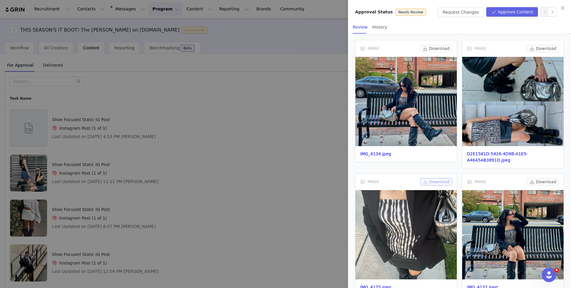
click at [433, 182] on button "Download" at bounding box center [436, 181] width 32 height 7
click at [537, 182] on button "Download" at bounding box center [543, 181] width 32 height 7
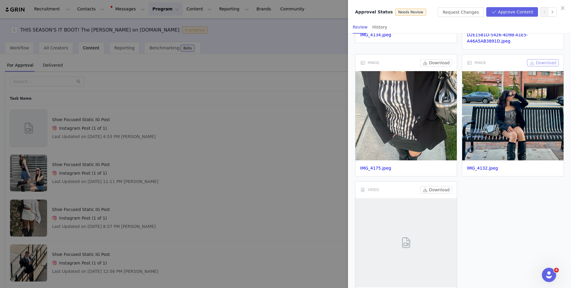
scroll to position [1079, 0]
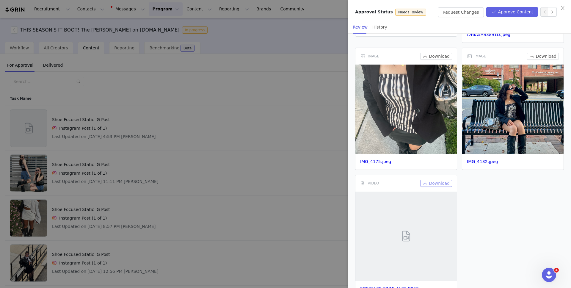
click at [440, 180] on button "Download" at bounding box center [436, 182] width 32 height 7
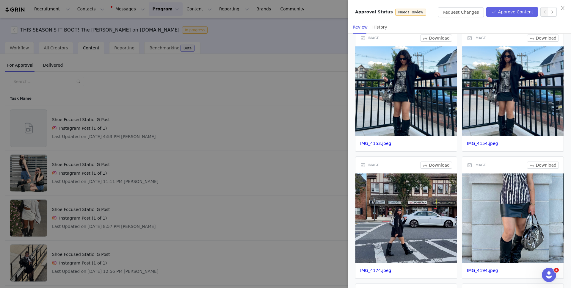
scroll to position [0, 0]
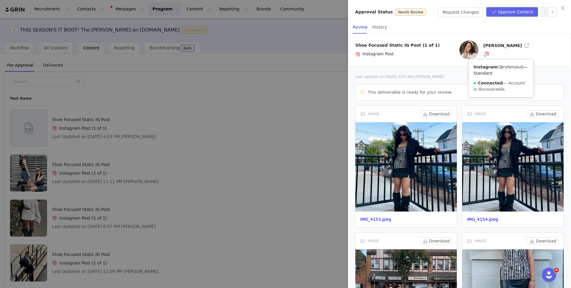
drag, startPoint x: 472, startPoint y: 73, endPoint x: 494, endPoint y: 74, distance: 22.3
click at [494, 74] on div "Instagram ( @rytersoul ) — Standard Connected — Account is discoverable." at bounding box center [500, 78] width 65 height 38
click at [511, 12] on button "Approve Content" at bounding box center [512, 12] width 52 height 10
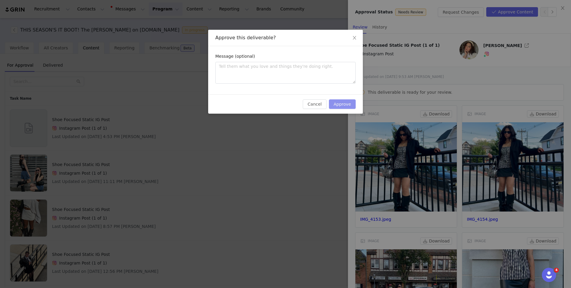
click at [348, 100] on button "Approve" at bounding box center [342, 104] width 27 height 10
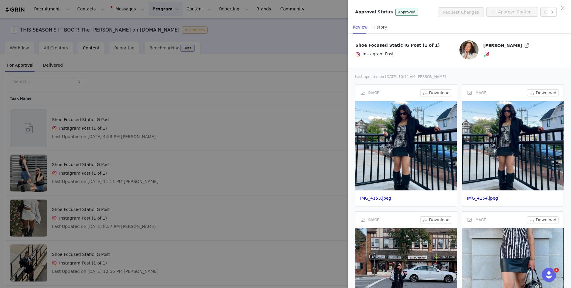
click at [197, 150] on div at bounding box center [285, 144] width 571 height 288
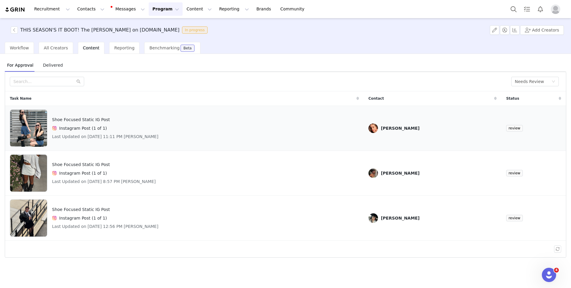
click at [200, 125] on div "Shoe Focused Static IG Post Instagram Post (1 of 1) Last Updated on [DATE] 11:1…" at bounding box center [184, 127] width 349 height 37
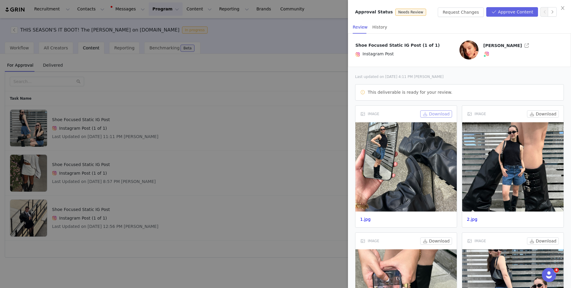
click at [436, 114] on button "Download" at bounding box center [436, 113] width 32 height 7
click at [540, 113] on button "Download" at bounding box center [543, 113] width 32 height 7
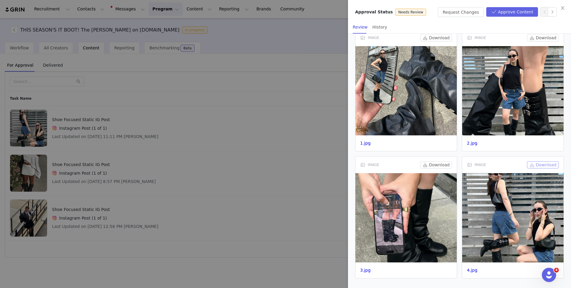
click at [551, 165] on button "Download" at bounding box center [543, 164] width 32 height 7
click at [431, 166] on button "Download" at bounding box center [436, 164] width 32 height 7
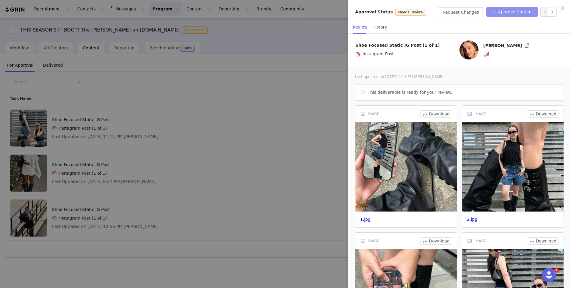
click at [513, 13] on button "Approve Content" at bounding box center [512, 12] width 52 height 10
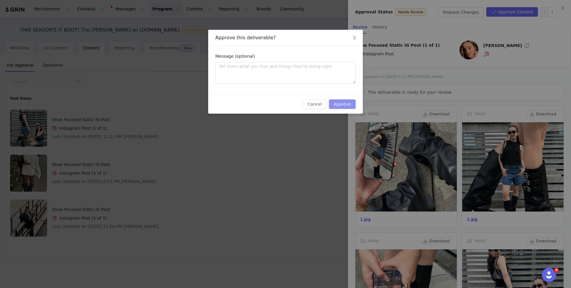
click at [340, 102] on button "Approve" at bounding box center [342, 104] width 27 height 10
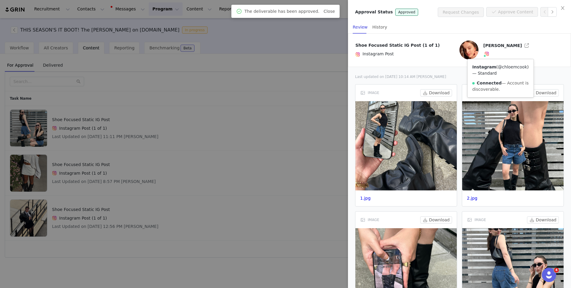
drag, startPoint x: 470, startPoint y: 73, endPoint x: 498, endPoint y: 74, distance: 28.8
click at [498, 74] on div "Instagram ( @chloemcook ) — Standard Connected — Account is discoverable." at bounding box center [500, 78] width 66 height 38
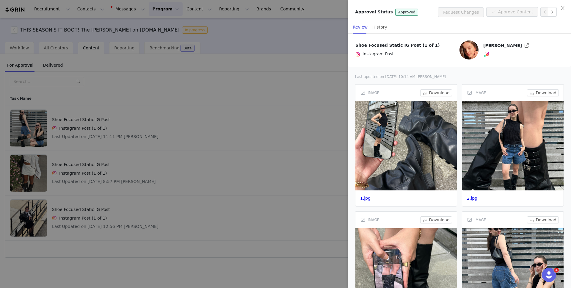
click at [178, 111] on div at bounding box center [285, 144] width 571 height 288
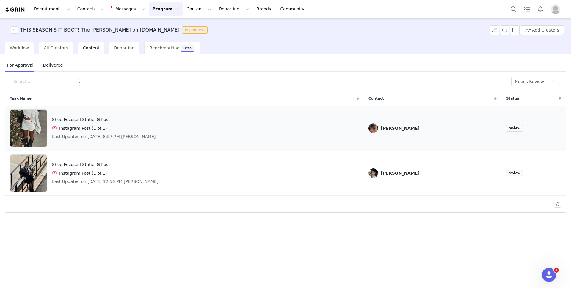
click at [182, 126] on div "Shoe Focused Static IG Post Instagram Post (1 of 1) Last Updated on [DATE] 8:57…" at bounding box center [184, 127] width 349 height 37
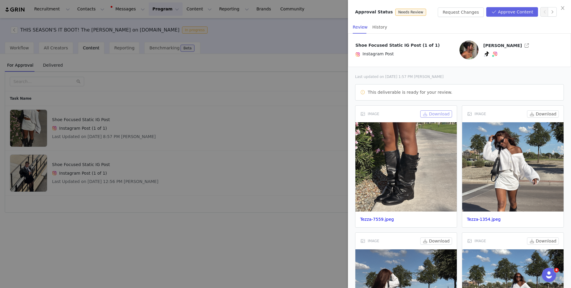
click at [436, 113] on button "Download" at bounding box center [436, 113] width 32 height 7
click at [541, 116] on button "Download" at bounding box center [543, 113] width 32 height 7
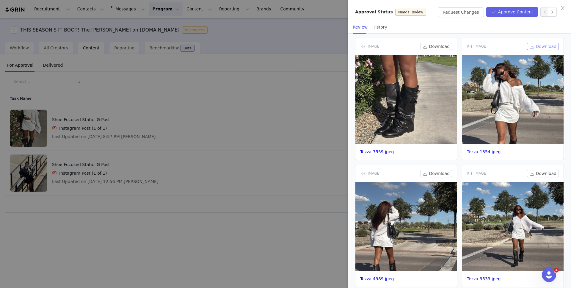
scroll to position [89, 0]
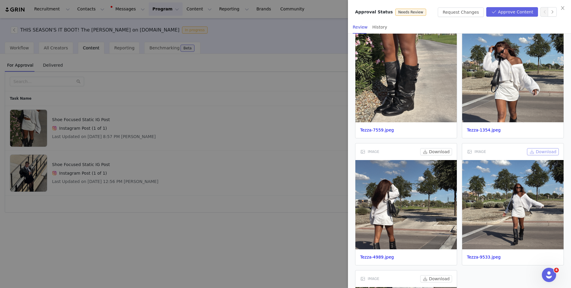
click at [547, 150] on button "Download" at bounding box center [543, 151] width 32 height 7
click at [439, 153] on button "Download" at bounding box center [436, 151] width 32 height 7
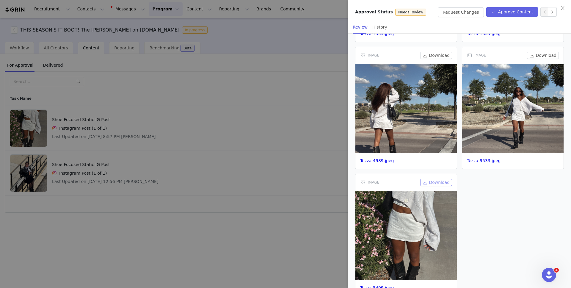
click at [442, 182] on button "Download" at bounding box center [436, 182] width 32 height 7
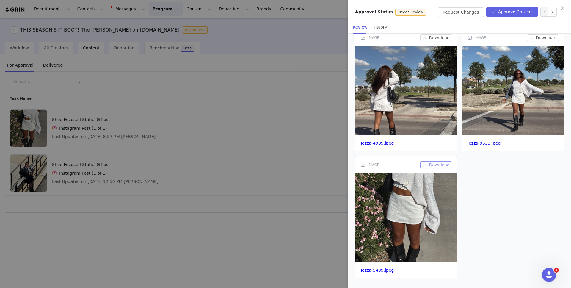
scroll to position [0, 0]
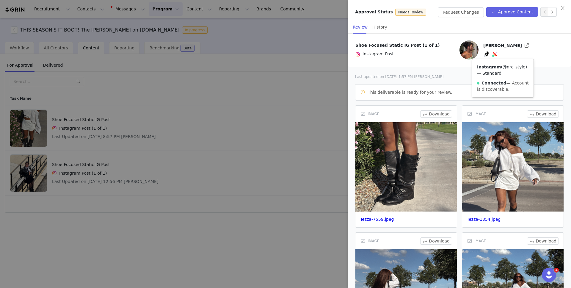
drag, startPoint x: 475, startPoint y: 75, endPoint x: 498, endPoint y: 74, distance: 23.2
click at [498, 74] on div "Instagram ( @nrc_style ) — Standard Connected — Account is discoverable." at bounding box center [502, 78] width 61 height 38
click at [516, 9] on button "Approve Content" at bounding box center [512, 12] width 52 height 10
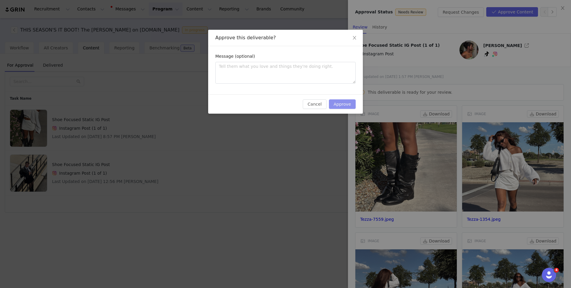
click at [338, 103] on button "Approve" at bounding box center [342, 104] width 27 height 10
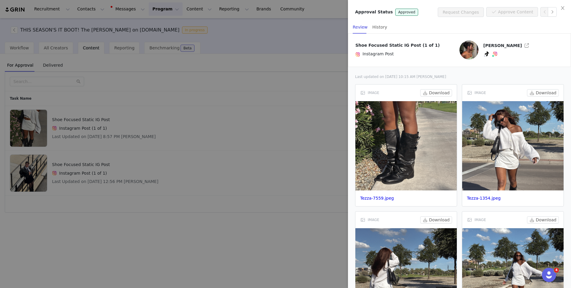
click at [212, 138] on div at bounding box center [285, 144] width 571 height 288
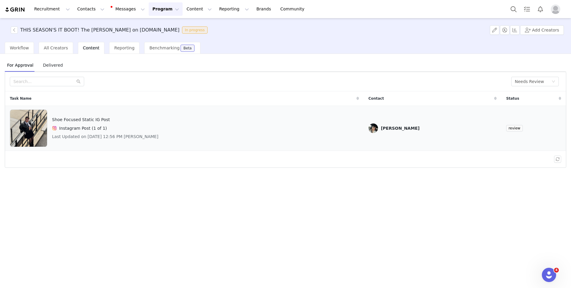
click at [208, 126] on div "Shoe Focused Static IG Post Instagram Post (1 of 1) Last Updated on [DATE] 12:5…" at bounding box center [184, 127] width 349 height 37
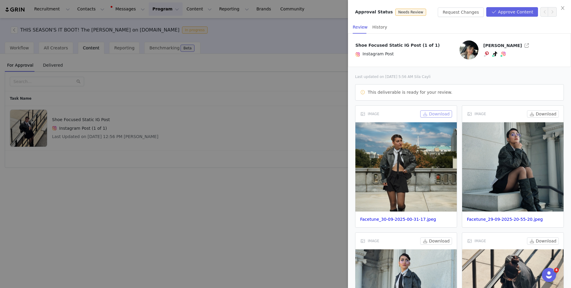
click at [442, 114] on button "Download" at bounding box center [436, 113] width 32 height 7
click at [538, 114] on button "Download" at bounding box center [543, 113] width 32 height 7
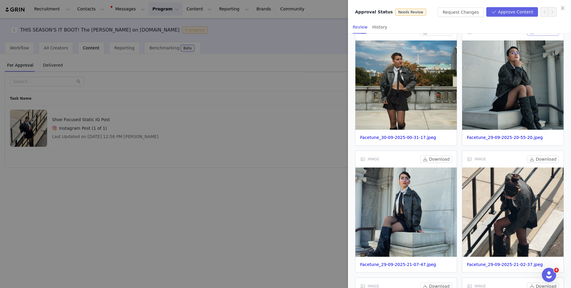
scroll to position [82, 0]
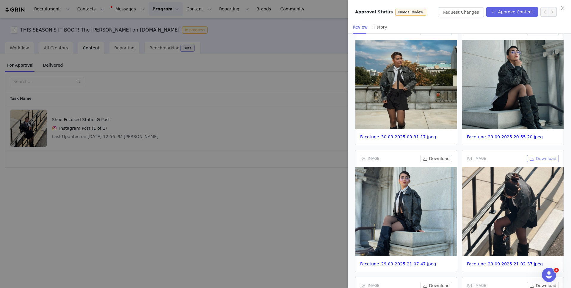
click at [535, 158] on button "Download" at bounding box center [543, 158] width 32 height 7
click at [431, 157] on button "Download" at bounding box center [436, 158] width 32 height 7
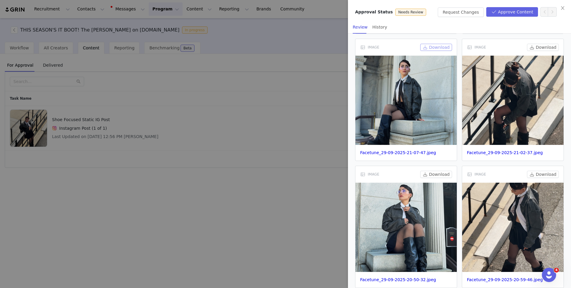
scroll to position [194, 0]
click at [431, 174] on button "Download" at bounding box center [436, 173] width 32 height 7
click at [541, 172] on button "Download" at bounding box center [543, 173] width 32 height 7
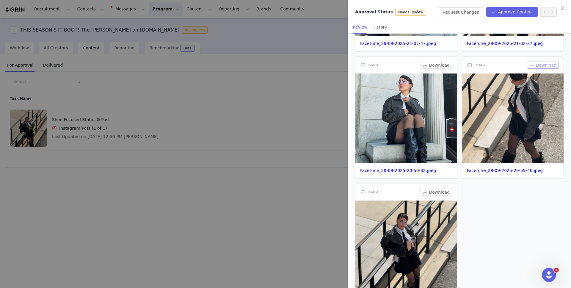
scroll to position [303, 0]
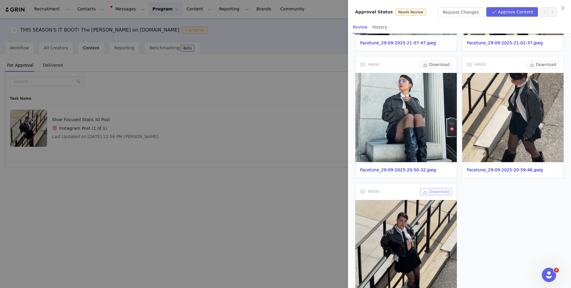
click at [434, 192] on button "Download" at bounding box center [436, 191] width 32 height 7
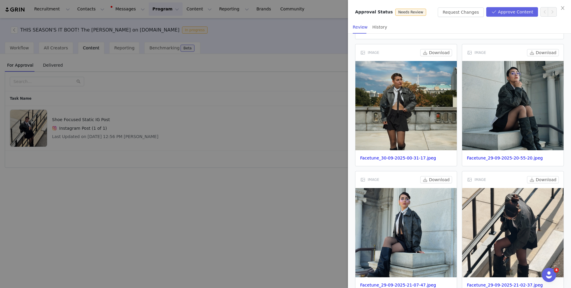
scroll to position [0, 0]
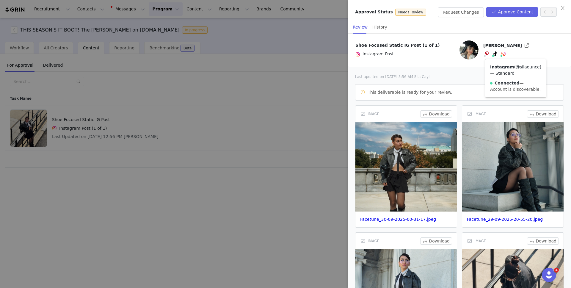
drag, startPoint x: 488, startPoint y: 75, endPoint x: 511, endPoint y: 74, distance: 23.5
click at [511, 74] on div "Instagram ( @silagunce ) — Standard Connected — Account is discoverable." at bounding box center [515, 78] width 61 height 38
click at [539, 45] on div "Sila Cayli TikTok ( @silagunce ) — Personal/Creator Connected — Videos and Insi…" at bounding box center [511, 49] width 109 height 19
click at [510, 14] on button "Approve Content" at bounding box center [512, 12] width 52 height 10
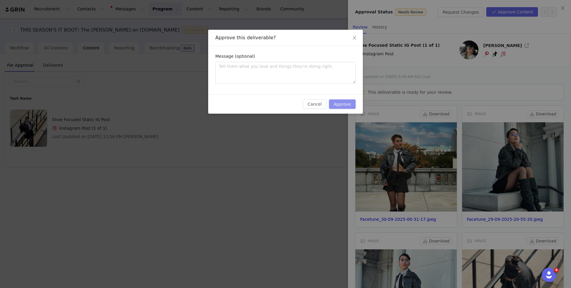
click at [338, 105] on button "Approve" at bounding box center [342, 104] width 27 height 10
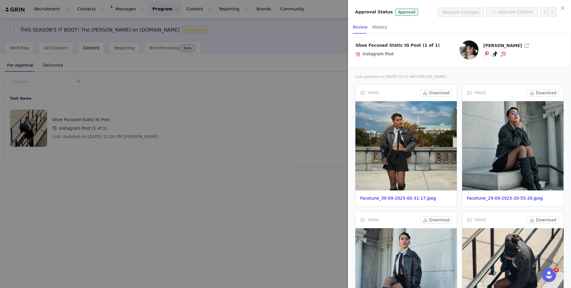
click at [278, 106] on div at bounding box center [285, 144] width 571 height 288
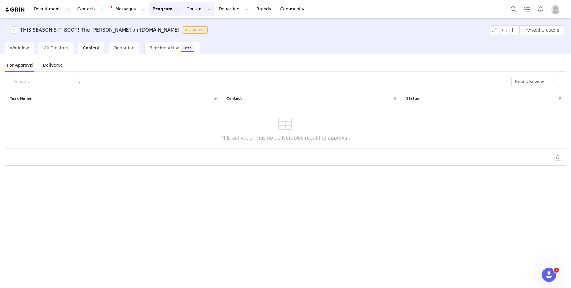
click at [185, 9] on button "Content Content" at bounding box center [199, 8] width 32 height 13
click at [184, 26] on p "Creator Content" at bounding box center [191, 26] width 33 height 6
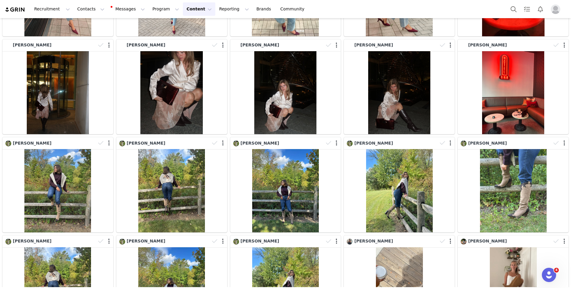
scroll to position [915, 0]
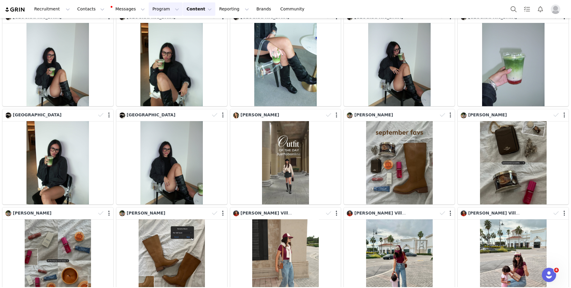
click at [152, 10] on button "Program Program" at bounding box center [166, 8] width 34 height 13
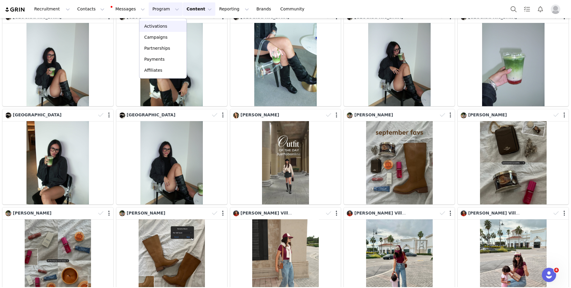
click at [152, 24] on p "Activations" at bounding box center [155, 26] width 23 height 6
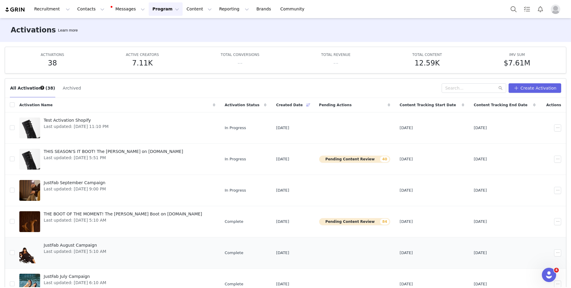
click at [175, 248] on link "JustFab August Campaign Last updated: [DATE] 5:10 AM" at bounding box center [117, 253] width 196 height 24
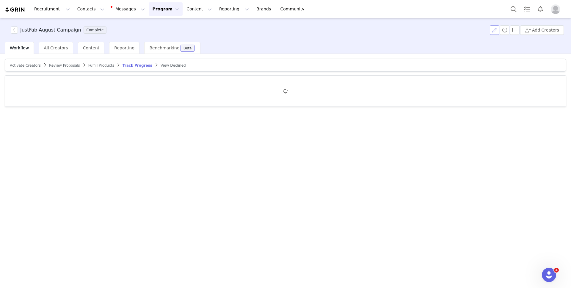
click at [497, 29] on button "button" at bounding box center [494, 30] width 10 height 10
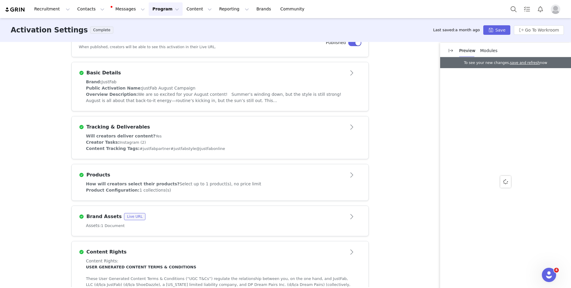
click at [290, 220] on div "Brand Assets Live URL" at bounding box center [210, 216] width 263 height 7
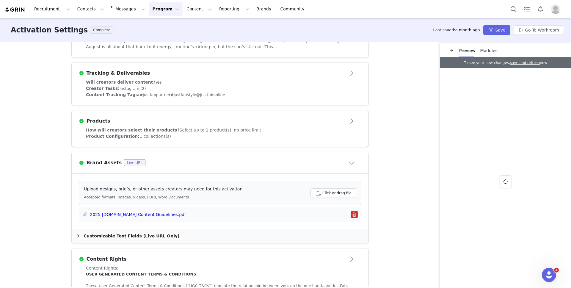
scroll to position [207, 0]
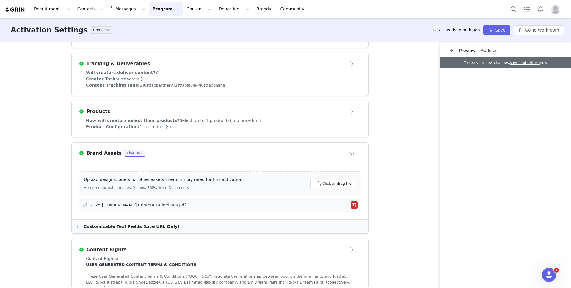
click at [149, 206] on link "2025 [DOMAIN_NAME] Content Guidelines.pdf" at bounding box center [138, 205] width 96 height 6
click at [185, 10] on button "Content Content" at bounding box center [199, 8] width 32 height 13
click at [186, 27] on p "Creator Content" at bounding box center [191, 26] width 33 height 6
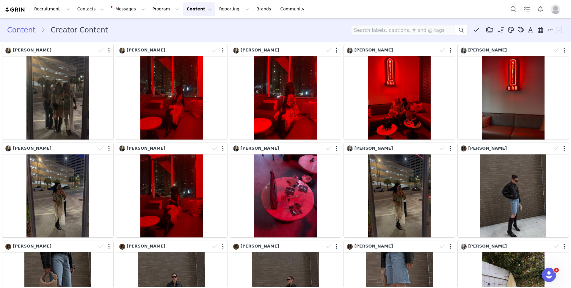
click at [542, 34] on div "Media Library (14) ACQ (14) New Folder Edit Folders Descending order, go ascend…" at bounding box center [457, 30] width 213 height 11
click at [541, 31] on icon at bounding box center [539, 30] width 5 height 6
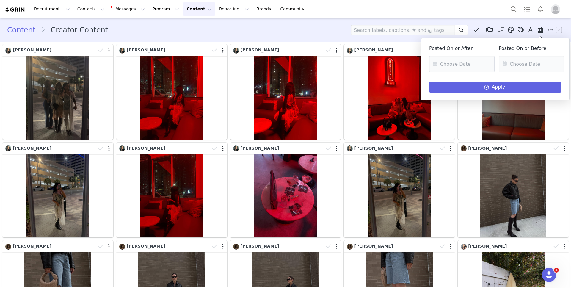
click at [541, 31] on icon at bounding box center [539, 30] width 5 height 6
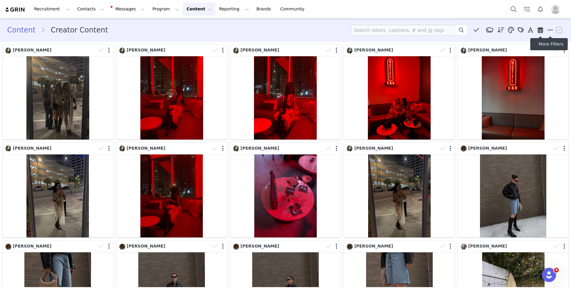
click at [551, 31] on icon at bounding box center [549, 30] width 5 height 6
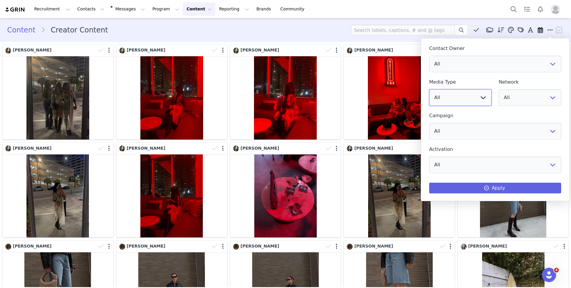
click at [478, 103] on select "All Image Video" at bounding box center [460, 97] width 62 height 17
select select "video"
click at [429, 89] on select "All Image Video" at bounding box center [460, 97] width 62 height 17
click at [475, 189] on button "Apply" at bounding box center [495, 187] width 132 height 11
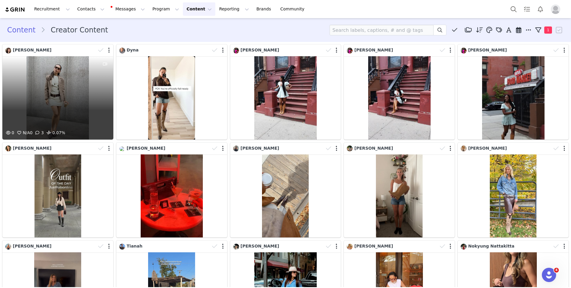
click at [43, 95] on div "0 N/A 0 3 0.07%" at bounding box center [57, 97] width 111 height 83
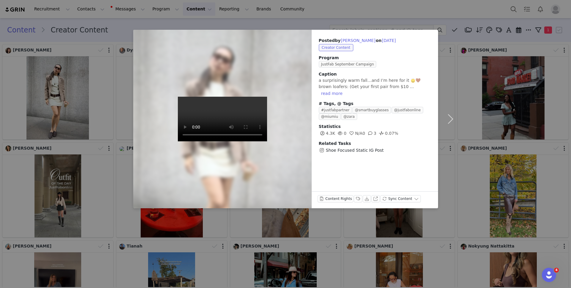
click at [219, 138] on video at bounding box center [222, 119] width 89 height 45
click at [376, 200] on button "View on Instagram" at bounding box center [375, 198] width 8 height 7
click at [21, 155] on div "Posted by [PERSON_NAME] on [DATE] Creator Content Program JustFab September Cam…" at bounding box center [285, 144] width 571 height 288
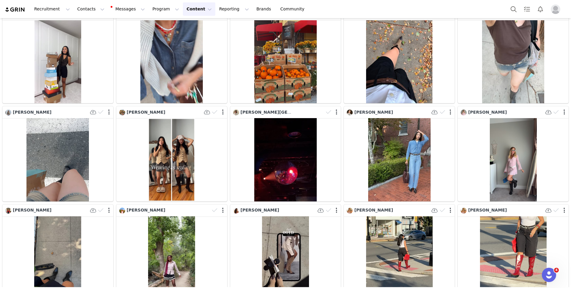
scroll to position [330, 0]
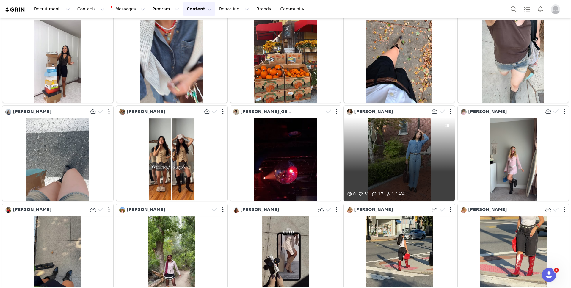
click at [428, 145] on div "0 51 17 1.14%" at bounding box center [399, 158] width 111 height 83
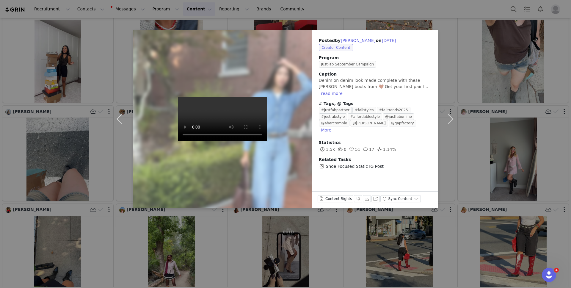
click at [225, 138] on video at bounding box center [222, 119] width 89 height 45
click at [505, 225] on div "Posted by [PERSON_NAME] on [DATE] Creator Content Program JustFab September Cam…" at bounding box center [285, 144] width 571 height 288
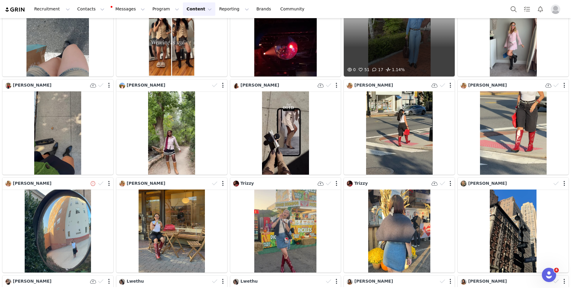
scroll to position [456, 0]
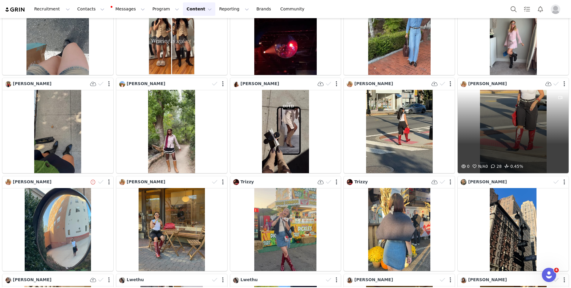
click at [531, 123] on div "0 N/A 0 28 0.45%" at bounding box center [512, 131] width 111 height 83
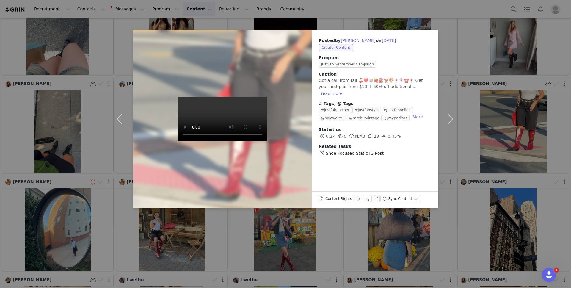
click at [219, 105] on video at bounding box center [222, 119] width 89 height 45
click at [374, 201] on button "View on Instagram" at bounding box center [375, 198] width 8 height 7
click at [558, 184] on div "Posted by [PERSON_NAME] on [DATE] Creator Content Program JustFab September Cam…" at bounding box center [285, 144] width 571 height 288
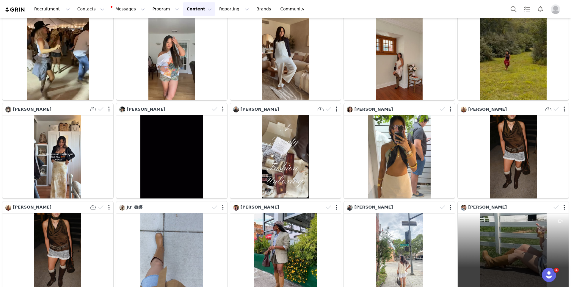
scroll to position [1153, 0]
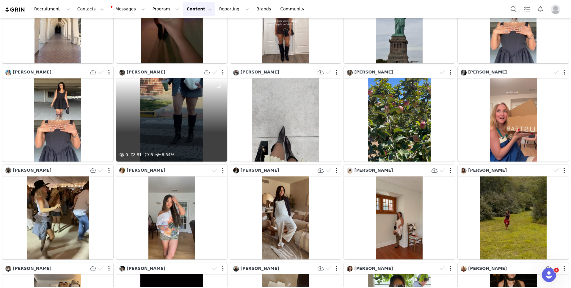
click at [179, 113] on div "0 81 6 6.54%" at bounding box center [171, 119] width 111 height 83
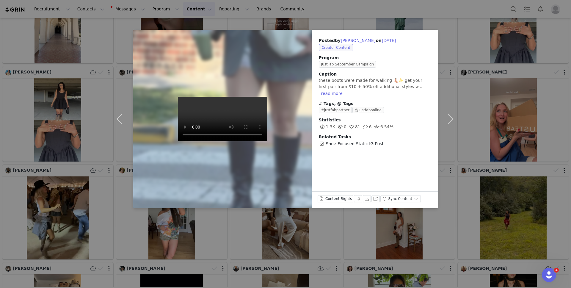
click at [212, 132] on video at bounding box center [222, 119] width 89 height 45
click at [373, 198] on button "View on Instagram" at bounding box center [375, 198] width 8 height 7
click at [80, 192] on div "Posted by [PERSON_NAME] on [DATE] Creator Content Program JustFab September Cam…" at bounding box center [285, 144] width 571 height 288
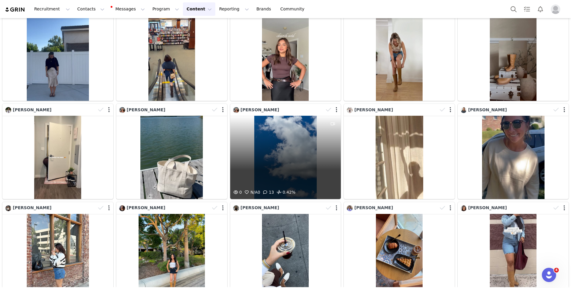
scroll to position [1827, 0]
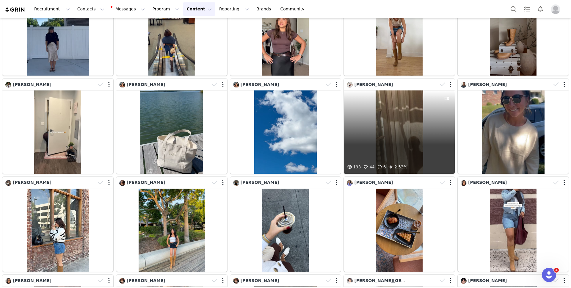
click at [401, 146] on div "193 44 6 2.53%" at bounding box center [399, 131] width 111 height 83
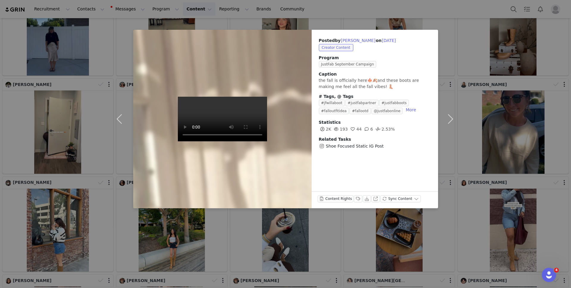
click at [524, 150] on div "Posted by [PERSON_NAME] on [DATE] Creator Content Program JustFab September Cam…" at bounding box center [285, 144] width 571 height 288
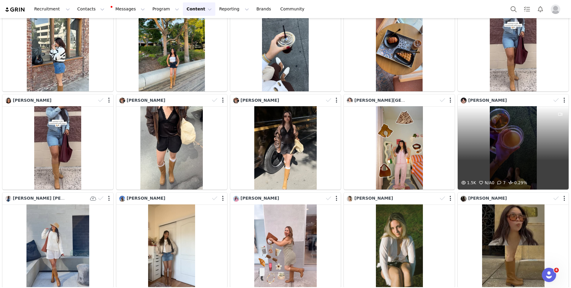
scroll to position [2007, 0]
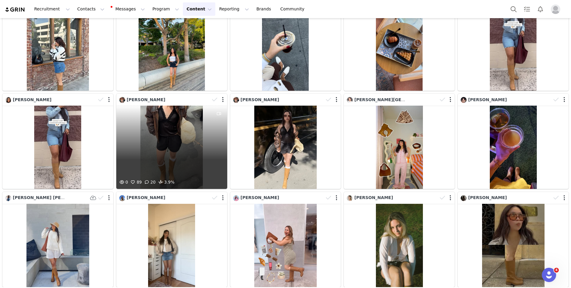
click at [201, 156] on div "0 89 20 3.9%" at bounding box center [171, 146] width 111 height 83
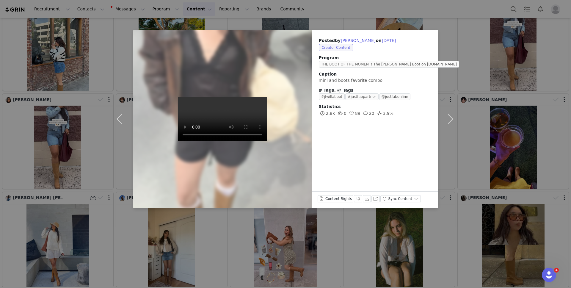
click at [238, 118] on video at bounding box center [222, 119] width 89 height 45
click at [369, 258] on div "Posted by [PERSON_NAME] on [DATE] Creator Content Program THE BOOT OF THE MOMEN…" at bounding box center [285, 144] width 571 height 288
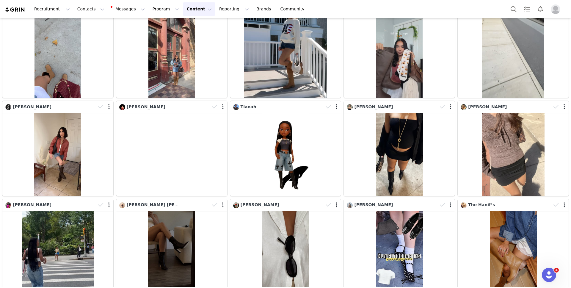
scroll to position [2981, 0]
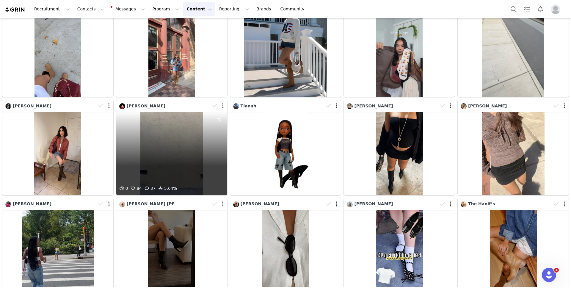
click at [164, 157] on div "0 84 37 5.64%" at bounding box center [171, 153] width 111 height 83
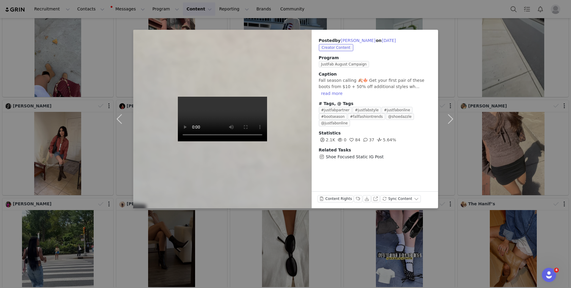
click at [220, 141] on video at bounding box center [222, 119] width 89 height 45
click at [207, 251] on div "Posted by [PERSON_NAME] on [DATE] Creator Content Program JustFab August Campai…" at bounding box center [285, 144] width 571 height 288
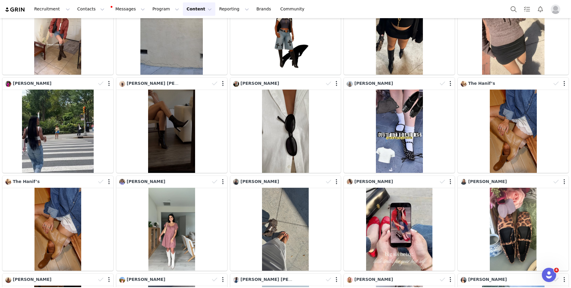
scroll to position [3134, 0]
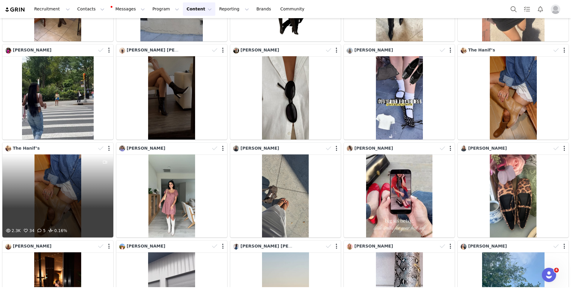
click at [61, 187] on div "2.3K 34 5 0.16%" at bounding box center [57, 195] width 111 height 83
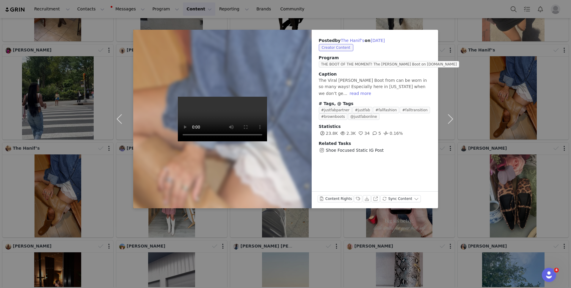
click at [61, 187] on div "Posted by The [PERSON_NAME] on [DATE] Creator Content Program THE BOOT OF THE M…" at bounding box center [285, 144] width 571 height 288
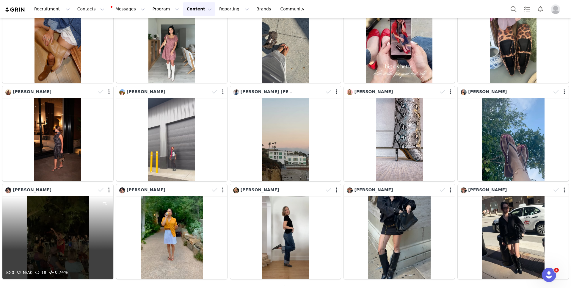
scroll to position [3289, 0]
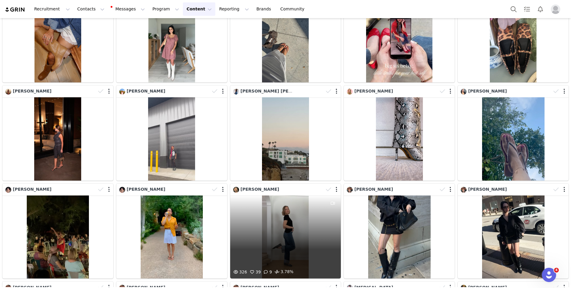
click at [305, 229] on div "326 39 9 3.78%" at bounding box center [285, 236] width 111 height 83
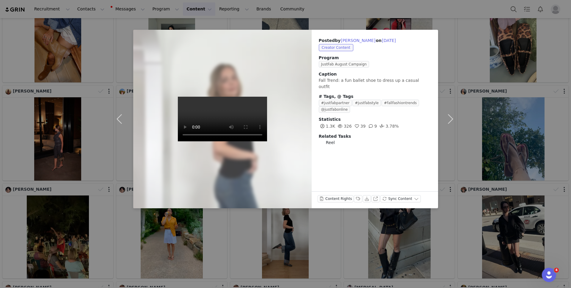
click at [218, 119] on video at bounding box center [222, 119] width 89 height 45
click at [374, 199] on button "View on Instagram" at bounding box center [375, 198] width 8 height 7
click at [538, 143] on div "Posted by [PERSON_NAME] on [DATE] Creator Content Program JustFab August Campai…" at bounding box center [285, 144] width 571 height 288
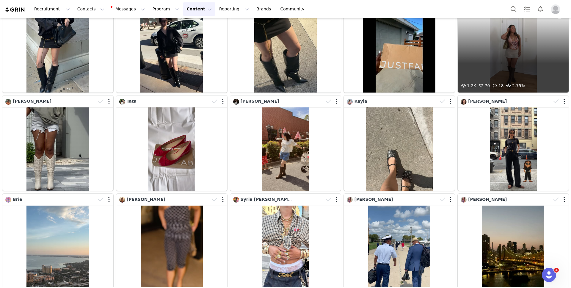
scroll to position [3573, 0]
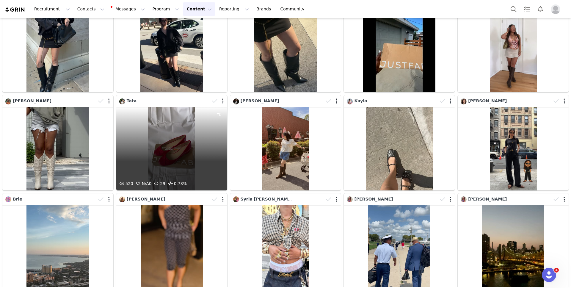
click at [159, 128] on div "520 N/A 0 29 0.73%" at bounding box center [171, 148] width 111 height 83
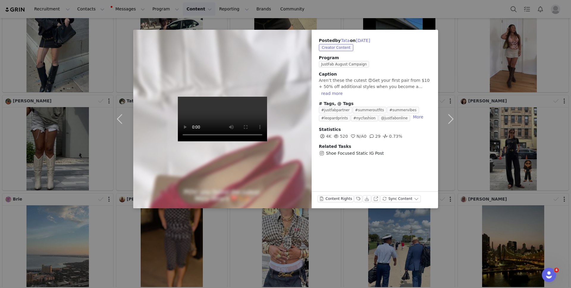
click at [222, 115] on video at bounding box center [222, 119] width 89 height 45
click at [168, 245] on div "Posted by [PERSON_NAME] on [DATE] Creator Content Program JustFab August Campai…" at bounding box center [285, 144] width 571 height 288
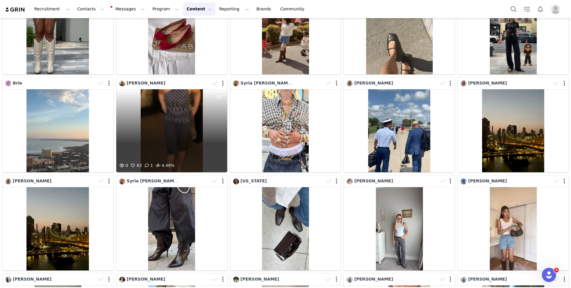
scroll to position [3690, 0]
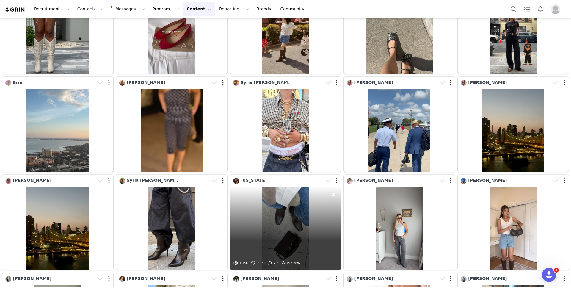
drag, startPoint x: 232, startPoint y: 249, endPoint x: 256, endPoint y: 225, distance: 33.4
click at [256, 225] on div "1.6K 319 72 6.96%" at bounding box center [285, 227] width 111 height 83
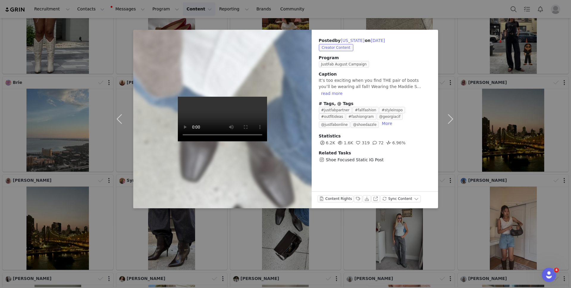
click at [247, 140] on video at bounding box center [222, 119] width 89 height 45
click at [402, 236] on div "Posted by [US_STATE] on [DATE] Creator Content Program JustFab August Campaign …" at bounding box center [285, 144] width 571 height 288
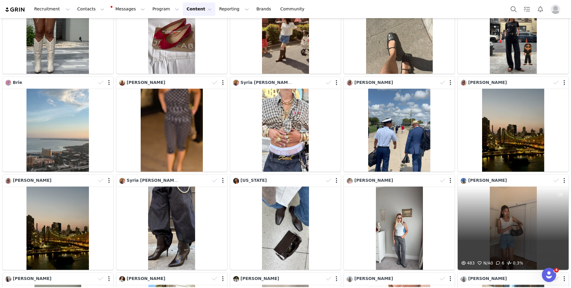
click at [511, 222] on div "483 N/A 0 6 0.3%" at bounding box center [512, 227] width 111 height 83
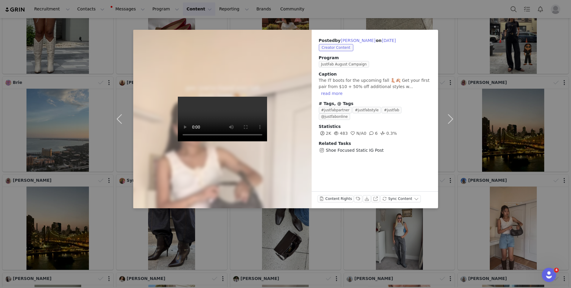
click at [221, 127] on video at bounding box center [222, 119] width 89 height 45
click at [541, 210] on div "Posted by [PERSON_NAME] on [DATE] Creator Content Program JustFab August Campai…" at bounding box center [285, 144] width 571 height 288
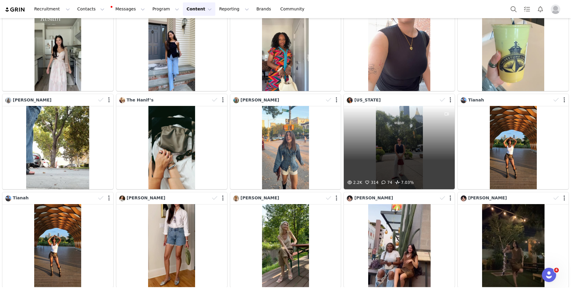
scroll to position [3967, 0]
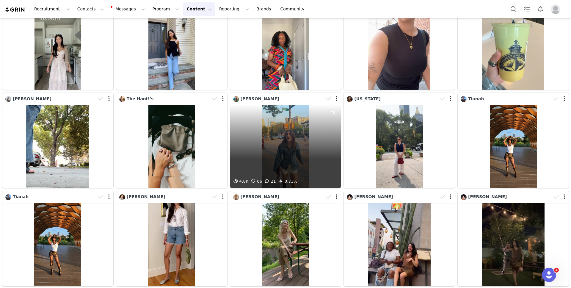
click at [298, 139] on div "4.8K 66 21 0.73%" at bounding box center [285, 146] width 111 height 83
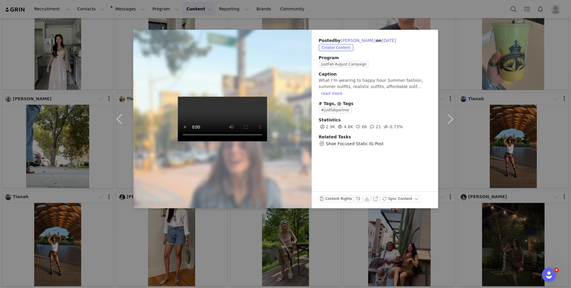
click at [224, 129] on video at bounding box center [222, 119] width 89 height 45
click at [453, 251] on div "Posted by [PERSON_NAME] on [DATE] Creator Content Program JustFab August Campai…" at bounding box center [285, 144] width 571 height 288
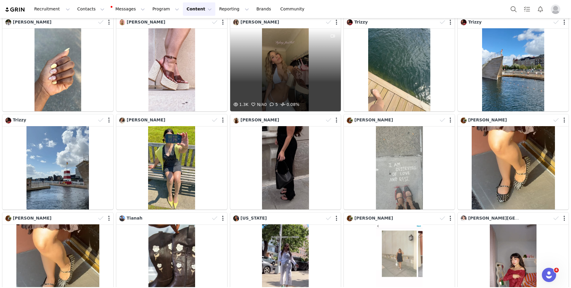
scroll to position [4257, 0]
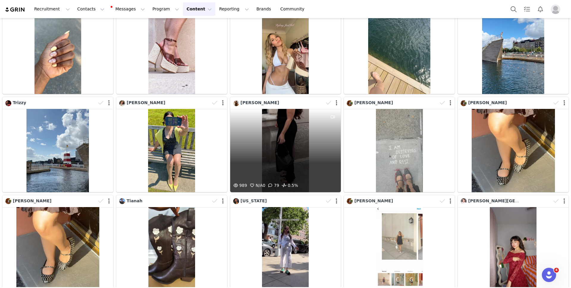
click at [301, 148] on div "989 N/A 0 79 0.5%" at bounding box center [285, 150] width 111 height 83
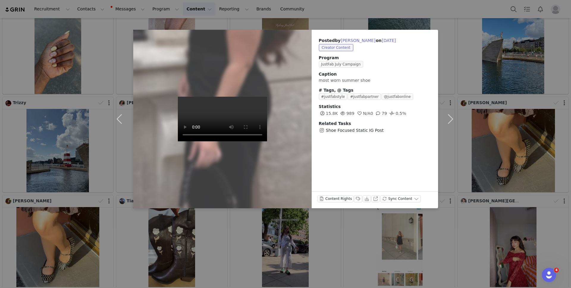
click at [213, 107] on video at bounding box center [222, 119] width 89 height 45
click at [372, 244] on div "Posted by [PERSON_NAME] on [DATE] Creator Content Program JustFab July Campaign…" at bounding box center [285, 144] width 571 height 288
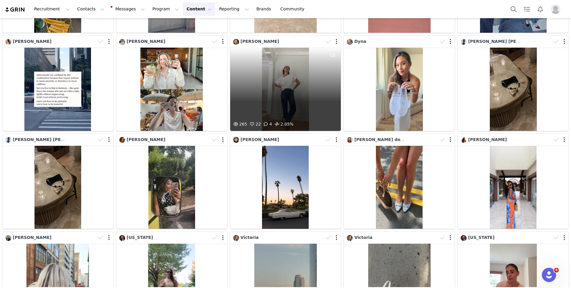
scroll to position [4635, 0]
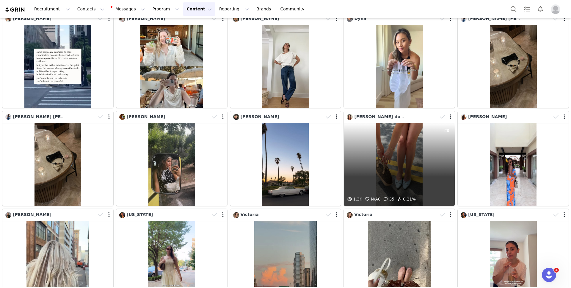
click at [390, 180] on div "1.3K N/A 0 35 0.21%" at bounding box center [399, 164] width 111 height 83
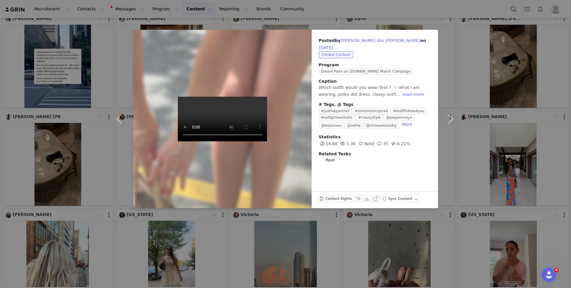
click at [210, 137] on video at bounding box center [222, 119] width 89 height 45
click at [308, 267] on div "Posted by [PERSON_NAME] dos [PERSON_NAME] on [DATE] Creator Content Program Dre…" at bounding box center [285, 144] width 571 height 288
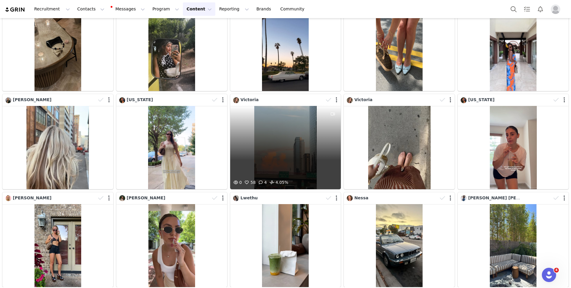
scroll to position [4750, 0]
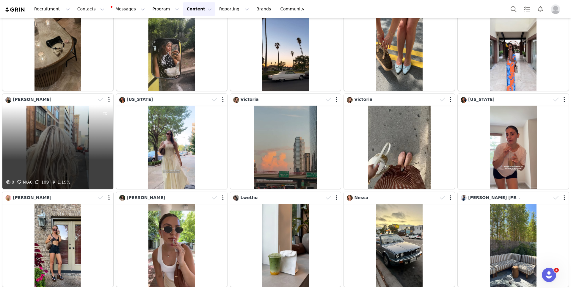
click at [18, 151] on div "0 N/A 0 109 1.19%" at bounding box center [57, 146] width 111 height 83
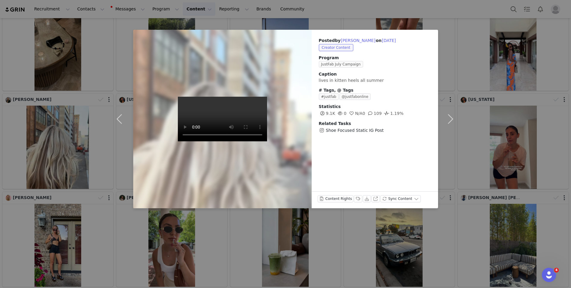
click at [201, 141] on video at bounding box center [222, 119] width 89 height 45
click at [67, 153] on div "Posted by [PERSON_NAME] on [DATE] Creator Content Program JustFab July Campaign…" at bounding box center [285, 144] width 571 height 288
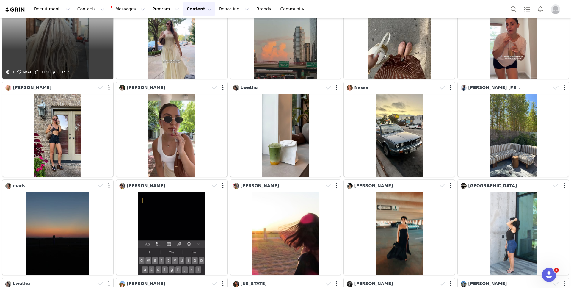
scroll to position [4860, 0]
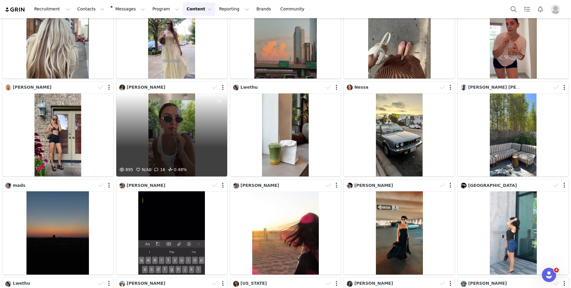
click at [182, 117] on div "895 N/A 0 16 0.48%" at bounding box center [171, 134] width 111 height 83
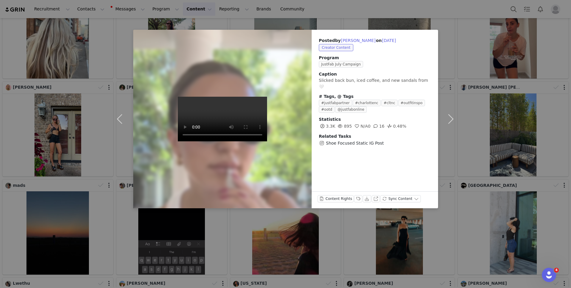
click at [210, 125] on video at bounding box center [222, 119] width 89 height 45
click at [77, 209] on div "Posted by [PERSON_NAME] on [DATE] Creator Content Program JustFab July Campaign…" at bounding box center [285, 144] width 571 height 288
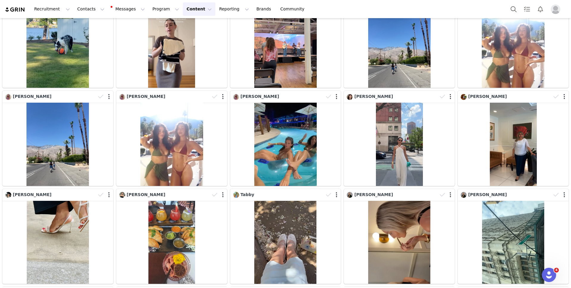
scroll to position [5245, 0]
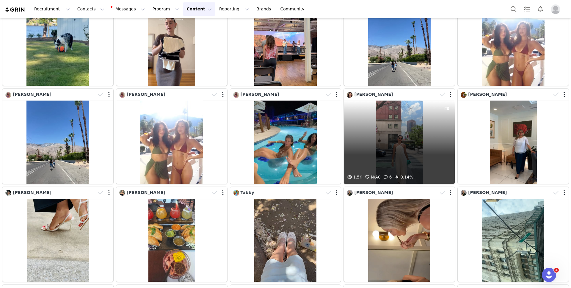
click at [370, 141] on div "1.5K N/A 0 6 0.14%" at bounding box center [399, 141] width 111 height 83
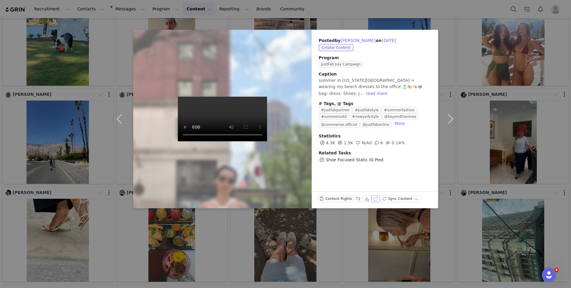
click at [376, 199] on button "View on Instagram" at bounding box center [375, 198] width 8 height 7
click at [46, 183] on div "Posted by [PERSON_NAME] on [DATE] Creator Content Program JustFab July Campaign…" at bounding box center [285, 144] width 571 height 288
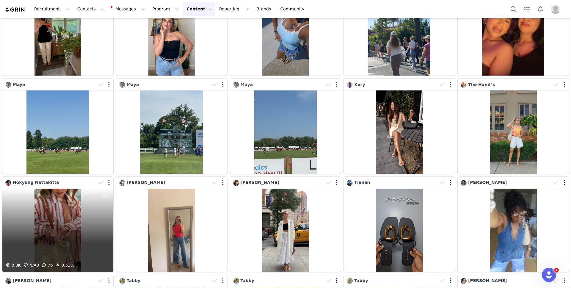
scroll to position [5646, 0]
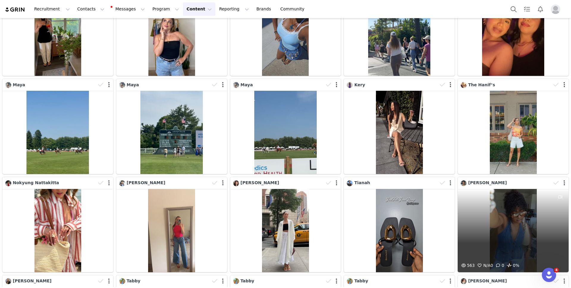
click at [502, 231] on div "563 N/A 0 0 0%" at bounding box center [512, 230] width 111 height 83
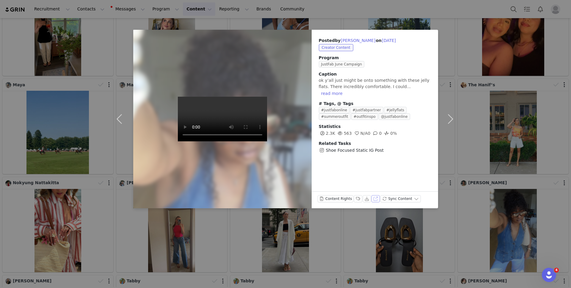
click at [374, 197] on button "View on Instagram" at bounding box center [375, 198] width 8 height 7
click at [96, 200] on div "Posted by [PERSON_NAME] on [DATE] Creator Content Program JustFab June Campaign…" at bounding box center [285, 144] width 571 height 288
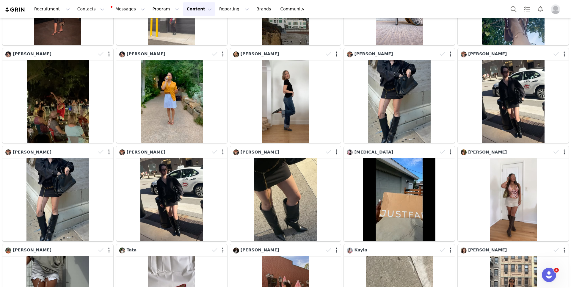
scroll to position [3489, 0]
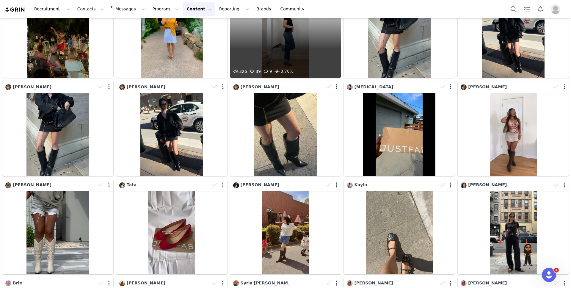
click at [290, 44] on div "326 39 9 3.78%" at bounding box center [285, 36] width 111 height 83
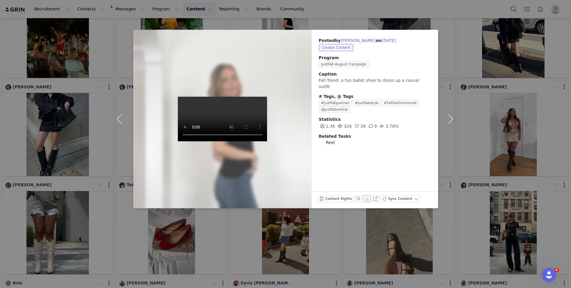
click at [366, 199] on button "Download" at bounding box center [367, 198] width 8 height 7
click at [514, 234] on div "Posted by [PERSON_NAME] on [DATE] Creator Content Program JustFab August Campai…" at bounding box center [285, 144] width 571 height 288
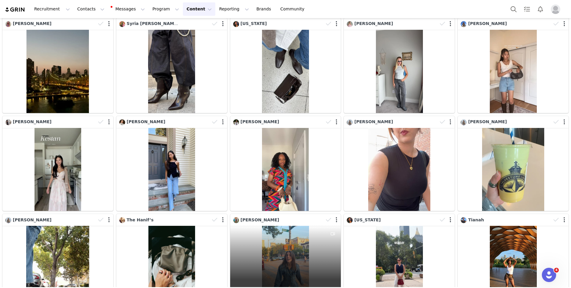
scroll to position [3853, 0]
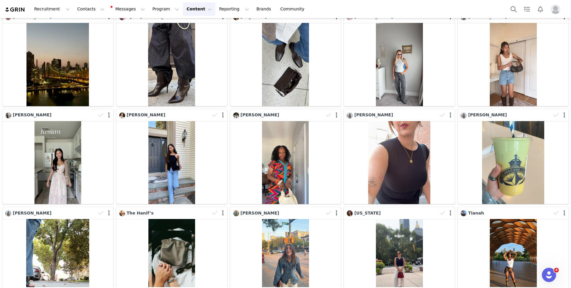
click at [343, 224] on div "[US_STATE] 2.2K 314 74 7.03%" at bounding box center [399, 254] width 114 height 98
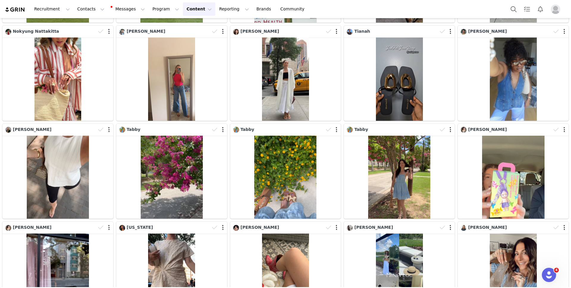
scroll to position [5797, 0]
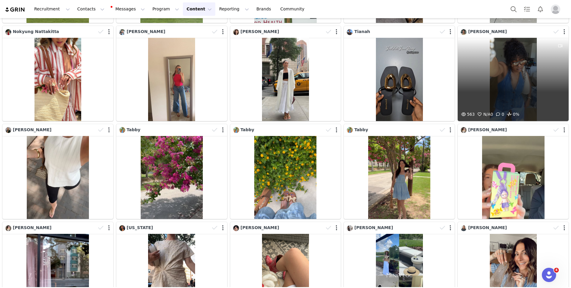
click at [531, 82] on div "563 N/A 0 0 0%" at bounding box center [512, 79] width 111 height 83
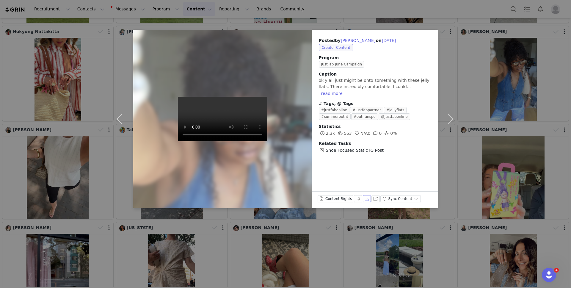
click at [365, 199] on button "Download" at bounding box center [367, 198] width 8 height 7
click at [367, 198] on button "Download" at bounding box center [367, 198] width 8 height 7
click at [566, 149] on div "Posted by [PERSON_NAME] on [DATE] Creator Content Program JustFab June Campaign…" at bounding box center [285, 144] width 571 height 288
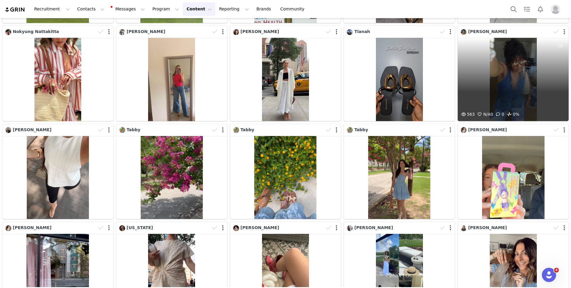
click at [491, 83] on div "563 N/A 0 0 0%" at bounding box center [512, 79] width 111 height 83
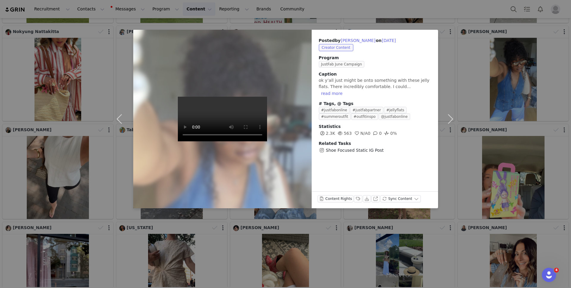
click at [501, 86] on div "Posted by [PERSON_NAME] on [DATE] Creator Content Program JustFab June Campaign…" at bounding box center [285, 144] width 571 height 288
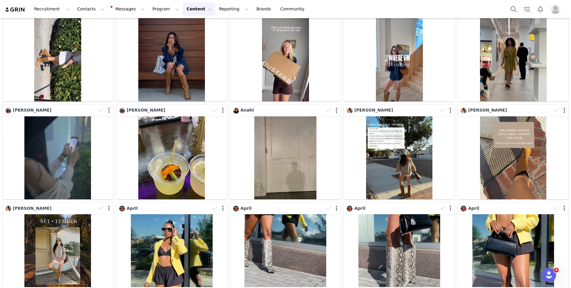
scroll to position [0, 0]
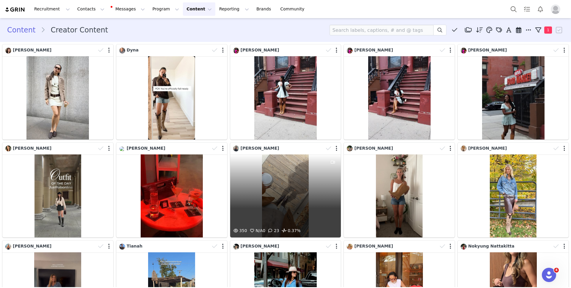
click at [273, 176] on div "350 N/A 0 23 0.37%" at bounding box center [285, 195] width 111 height 83
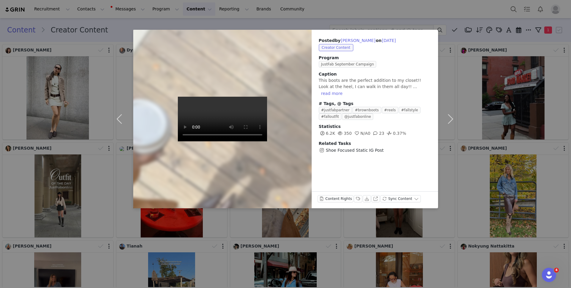
click at [240, 136] on video at bounding box center [222, 119] width 89 height 45
click at [549, 229] on div "Posted by [PERSON_NAME] on [DATE] Creator Content Program JustFab September Cam…" at bounding box center [285, 144] width 571 height 288
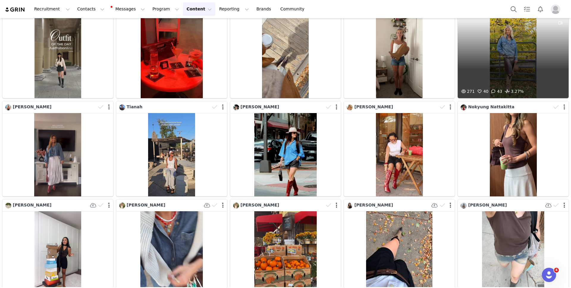
scroll to position [139, 0]
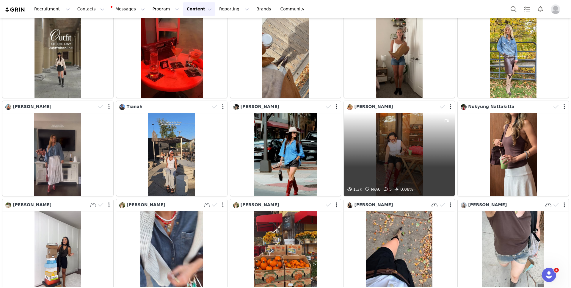
click at [424, 172] on div "1.3K N/A 0 5 0.08%" at bounding box center [399, 154] width 111 height 83
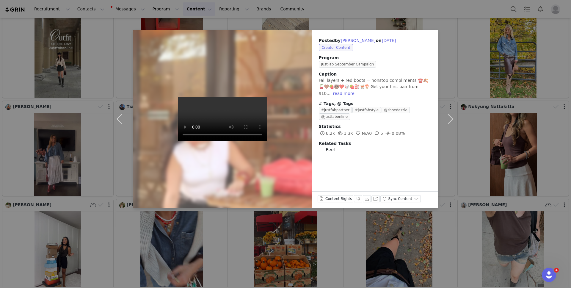
click at [185, 132] on video at bounding box center [222, 119] width 89 height 45
click at [365, 200] on button "Download" at bounding box center [367, 198] width 8 height 7
click at [541, 196] on div "Posted by [PERSON_NAME] on [DATE] Creator Content Program JustFab September Cam…" at bounding box center [285, 144] width 571 height 288
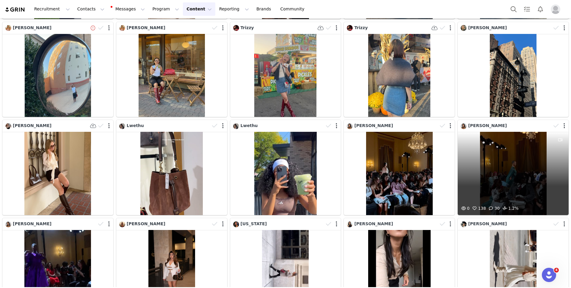
scroll to position [0, 0]
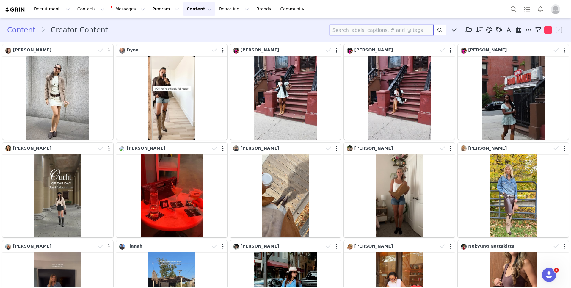
click at [390, 28] on input at bounding box center [381, 30] width 104 height 11
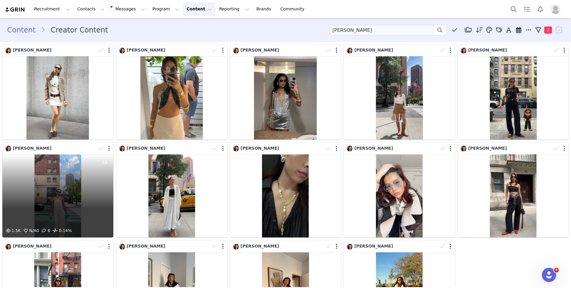
click at [73, 187] on div "1.5K N/A 0 6 0.14%" at bounding box center [57, 195] width 111 height 83
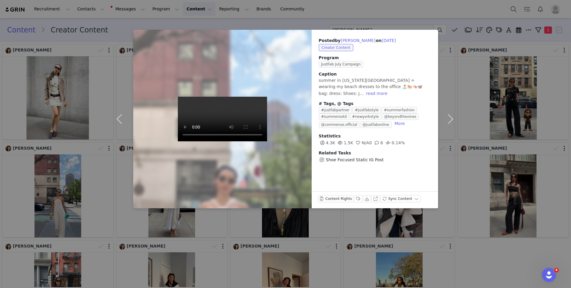
click at [194, 255] on div "Posted by [PERSON_NAME] on [DATE] Creator Content Program JustFab July Campaign…" at bounding box center [285, 144] width 571 height 288
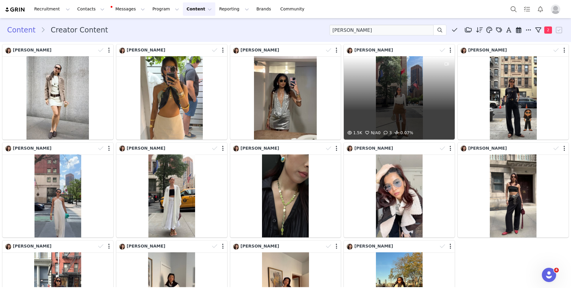
click at [398, 111] on div "1.5K N/A 0 3 0.07%" at bounding box center [399, 97] width 111 height 83
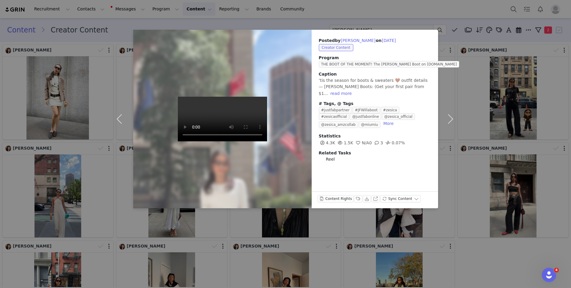
click at [220, 137] on video at bounding box center [222, 119] width 89 height 45
click at [367, 198] on button "Download" at bounding box center [367, 198] width 8 height 7
click at [510, 218] on div "Posted by [PERSON_NAME] on [DATE] Creator Content Program THE BOOT OF THE MOMEN…" at bounding box center [285, 144] width 571 height 288
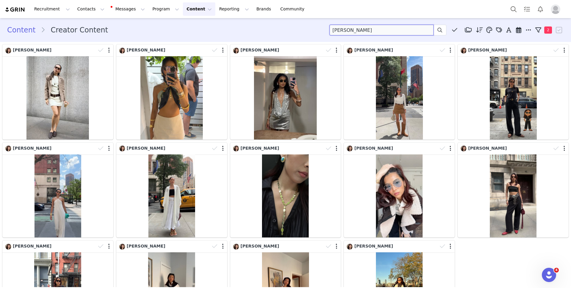
click at [372, 32] on input "[PERSON_NAME]" at bounding box center [381, 30] width 104 height 11
type input "unboxing"
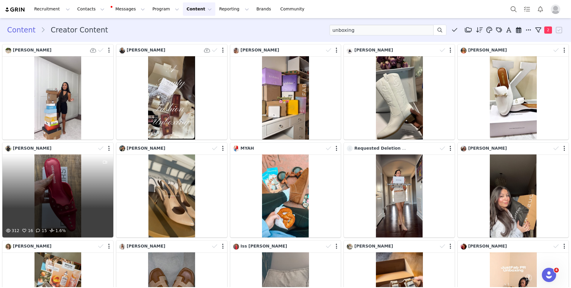
click at [87, 201] on div "312 16 15 1.6%" at bounding box center [57, 195] width 111 height 83
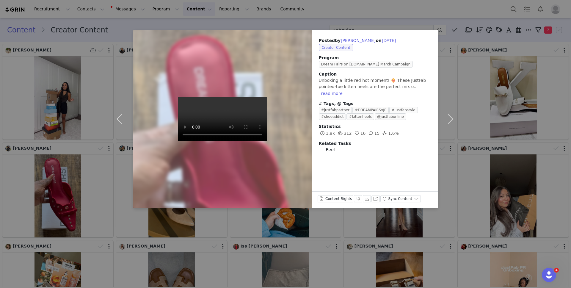
click at [513, 87] on div "Posted by [PERSON_NAME] on [DATE] Creator Content Program Dream Pairs on [DOMAI…" at bounding box center [285, 144] width 571 height 288
